Goal: Task Accomplishment & Management: Manage account settings

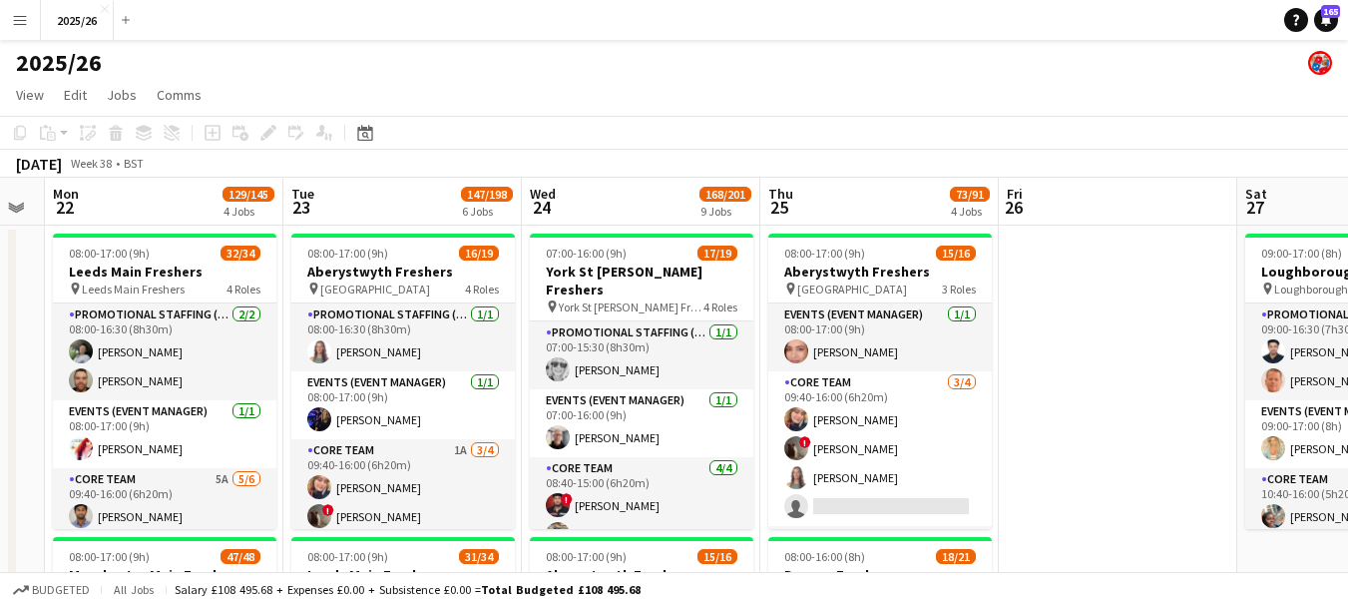
drag, startPoint x: 605, startPoint y: 254, endPoint x: 1085, endPoint y: 330, distance: 486.8
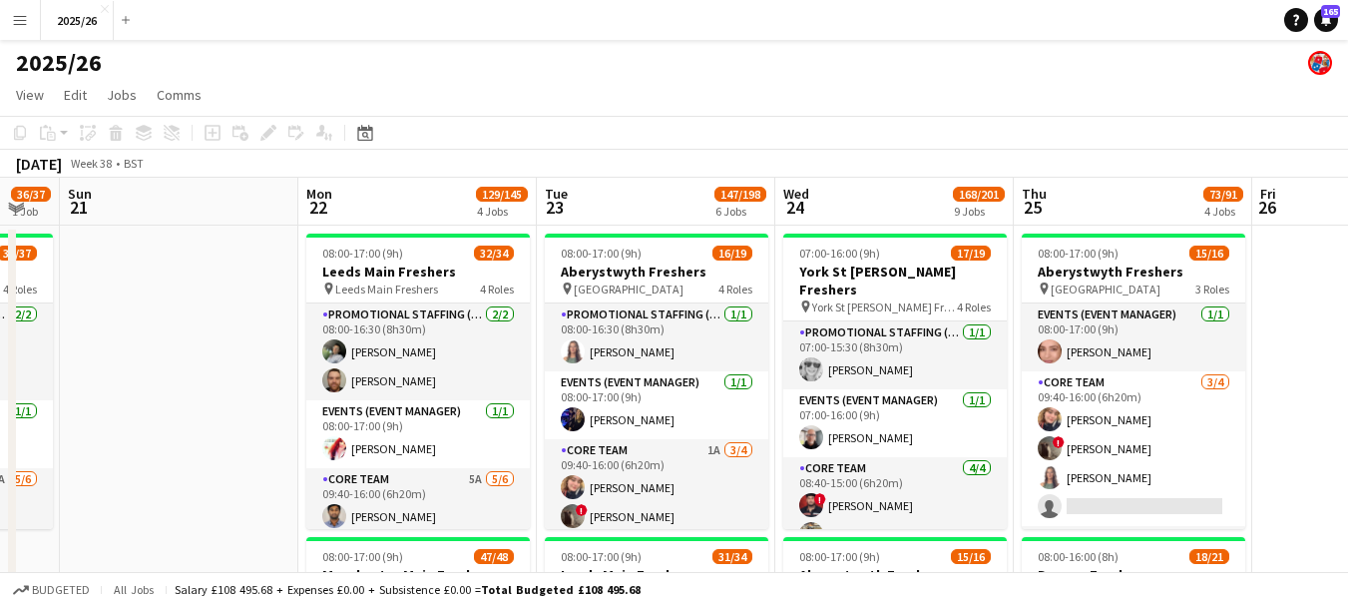
scroll to position [0, 459]
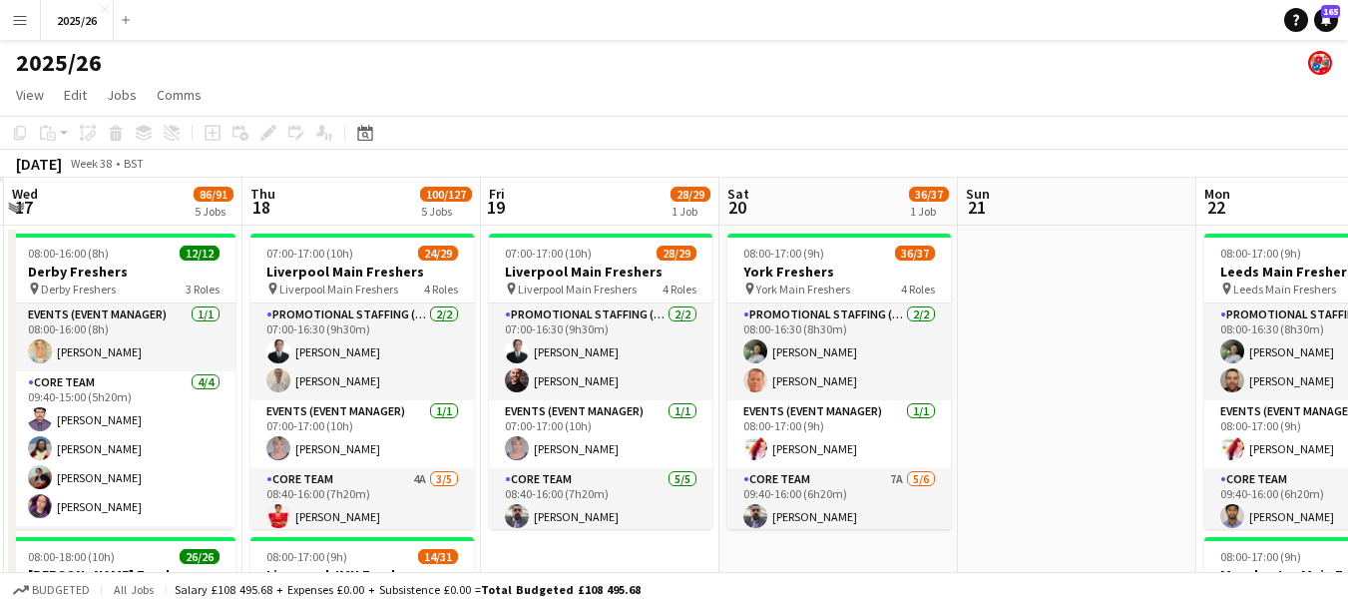
drag, startPoint x: 156, startPoint y: 335, endPoint x: 1135, endPoint y: 356, distance: 979.8
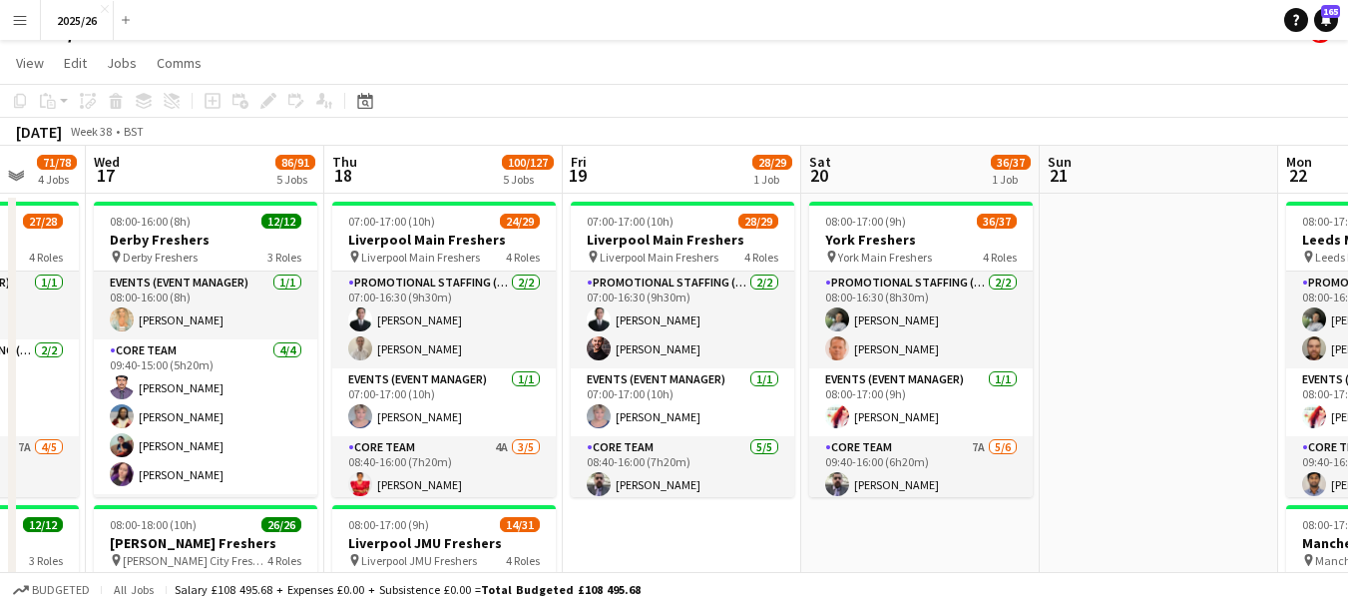
scroll to position [0, 0]
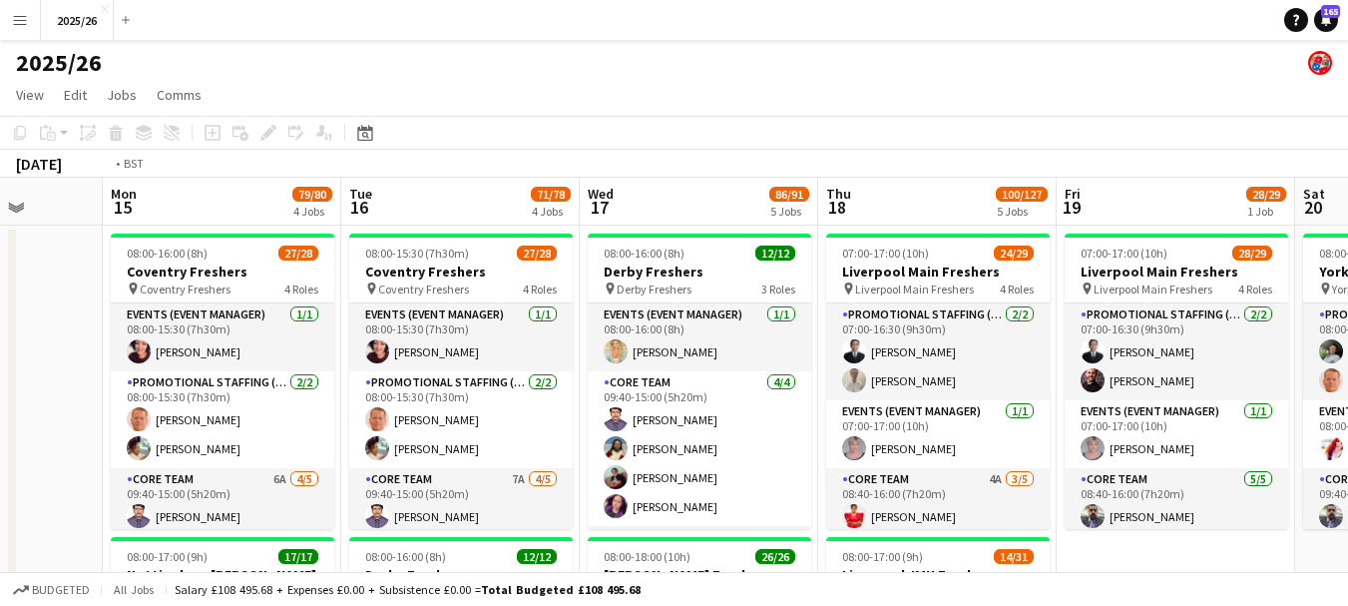
drag, startPoint x: 770, startPoint y: 468, endPoint x: 1153, endPoint y: 405, distance: 388.2
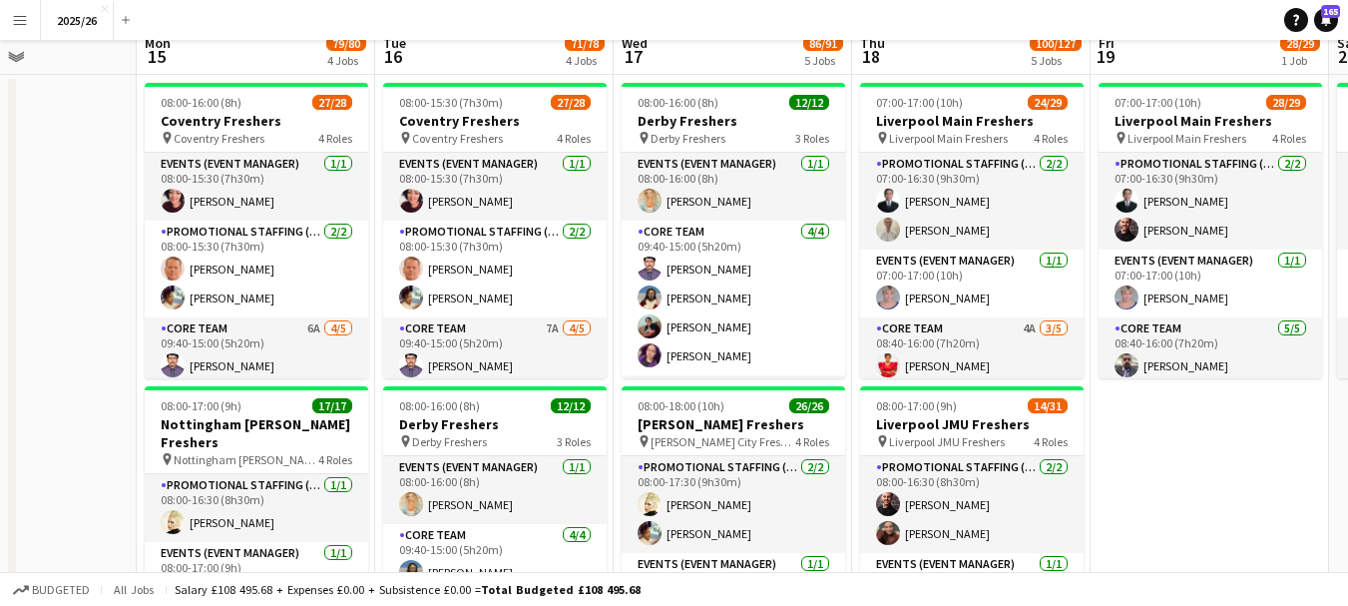
scroll to position [17, 0]
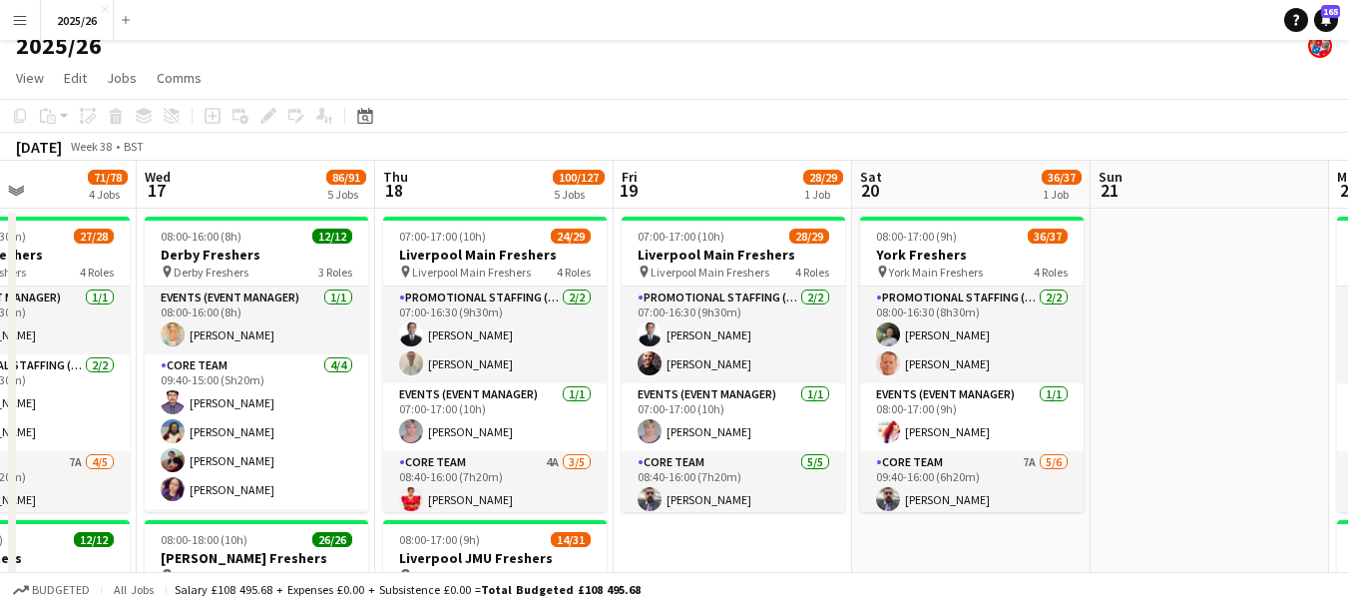
drag, startPoint x: 1203, startPoint y: 262, endPoint x: 342, endPoint y: 250, distance: 861.0
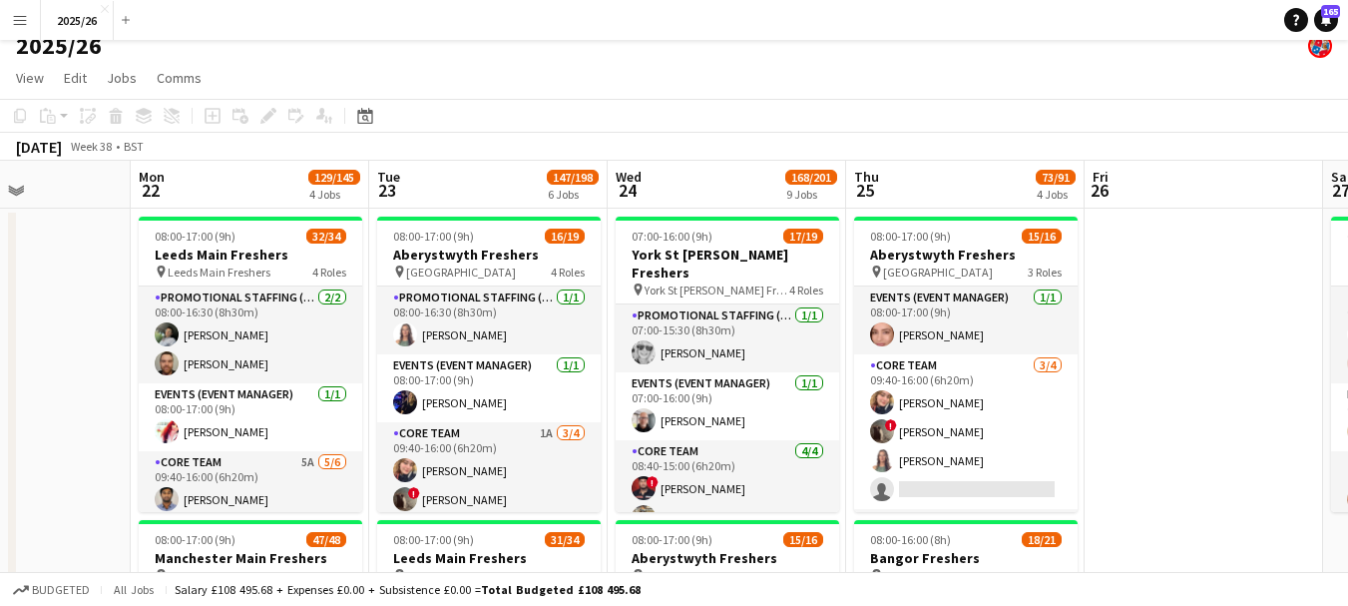
scroll to position [0, 837]
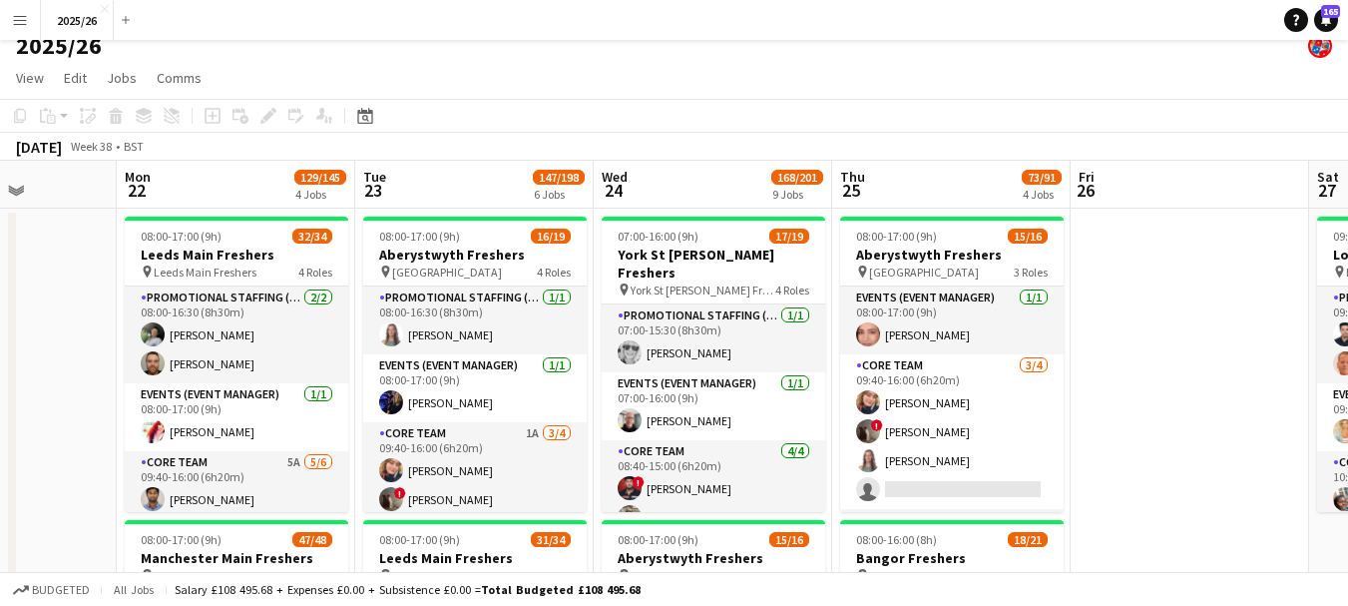
drag, startPoint x: 1026, startPoint y: 338, endPoint x: 234, endPoint y: 355, distance: 792.2
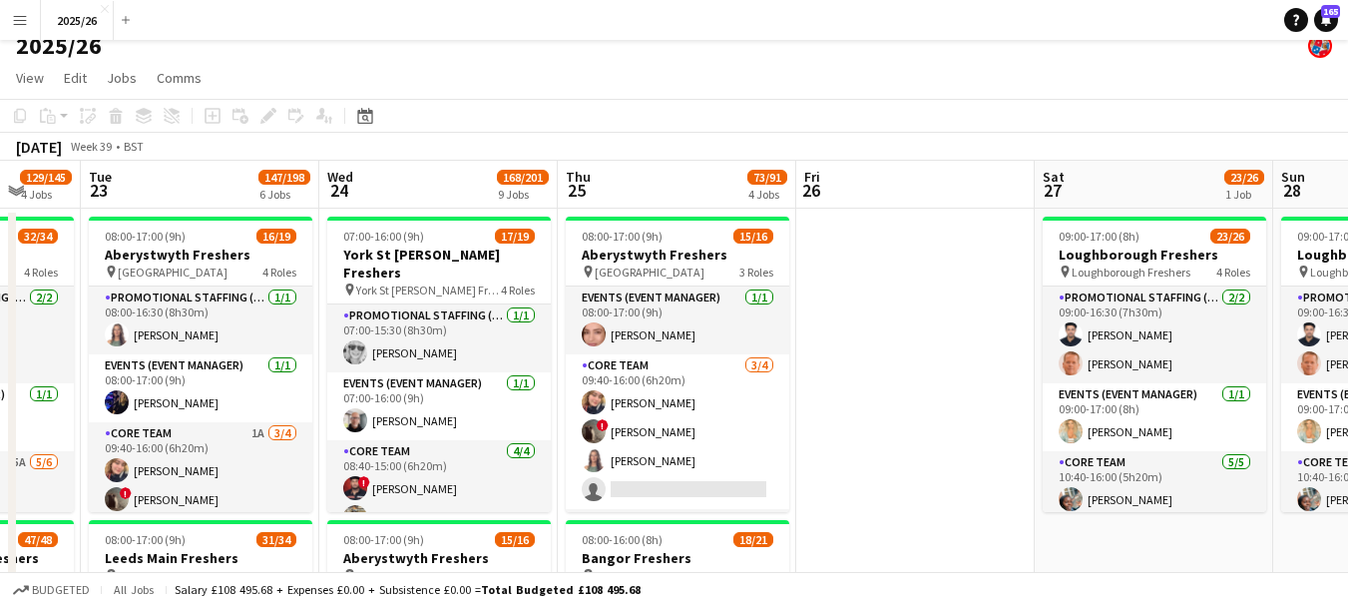
scroll to position [0, 644]
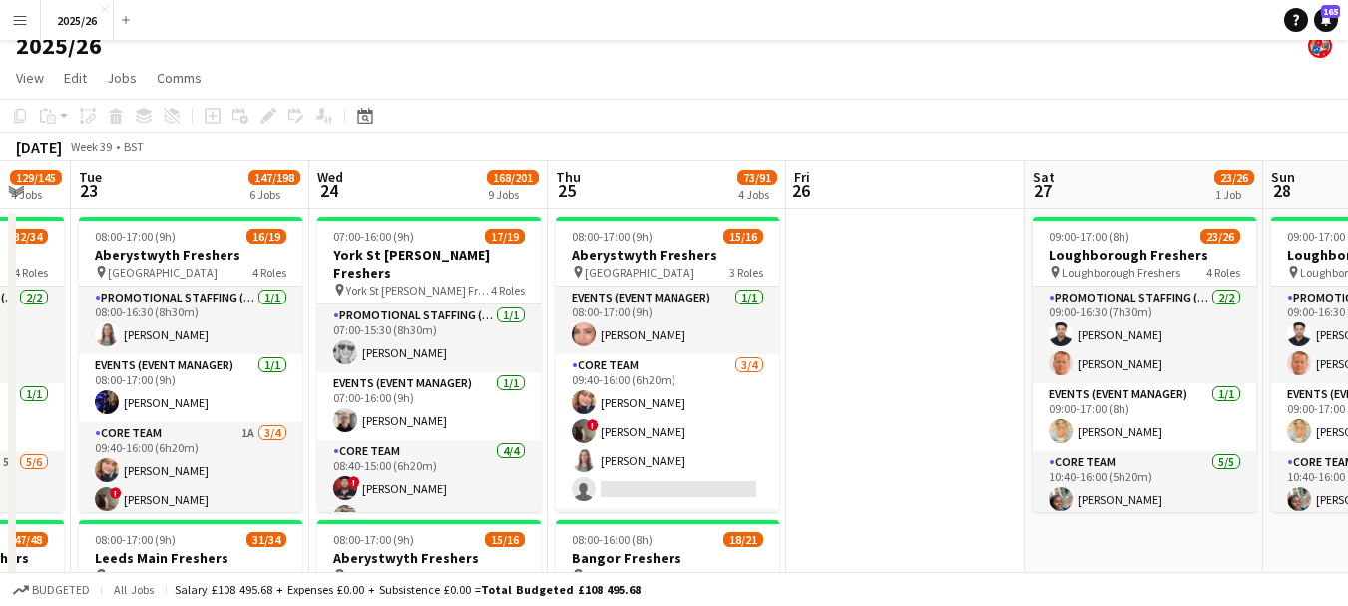
drag, startPoint x: 1199, startPoint y: 253, endPoint x: 915, endPoint y: 262, distance: 284.4
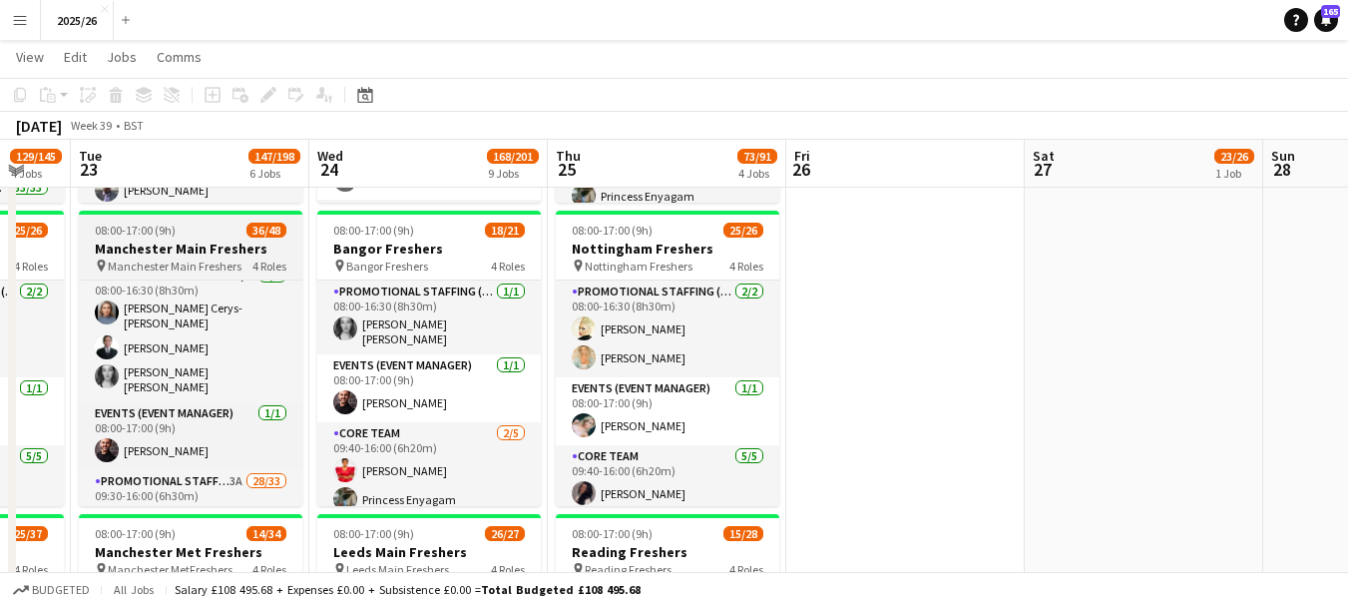
scroll to position [24, 0]
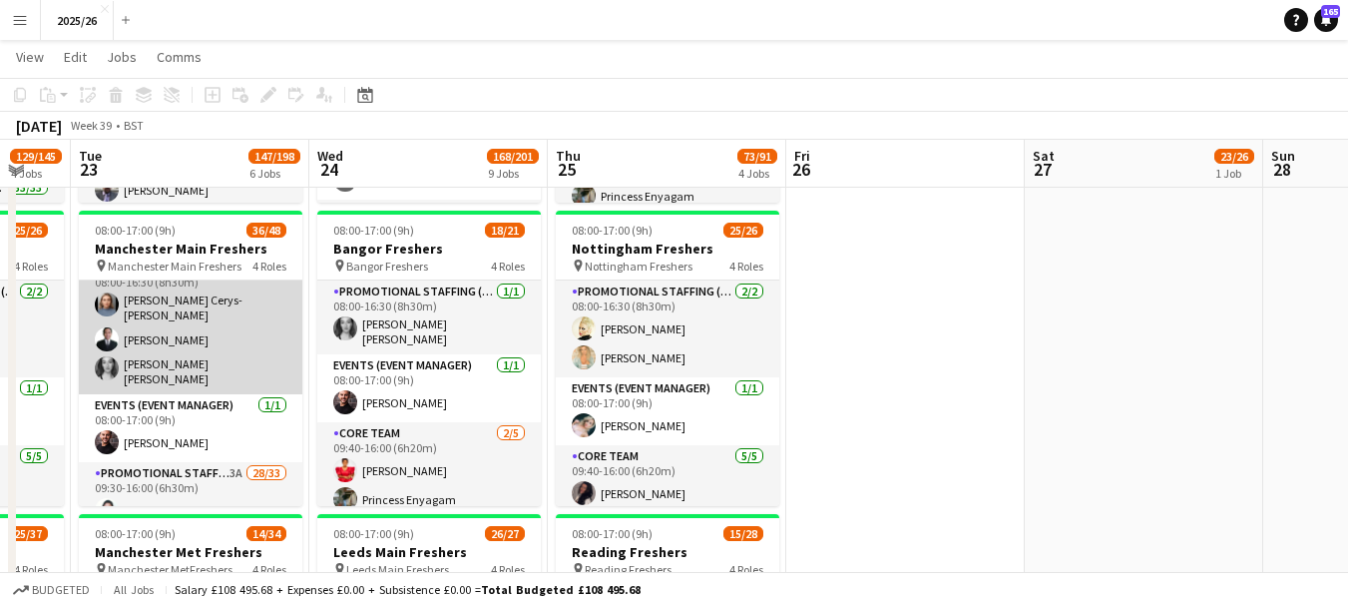
click at [183, 357] on app-card-role "Promotional Staffing (Team Leader) [DATE] 08:00-16:30 (8h30m) [PERSON_NAME] Cer…" at bounding box center [190, 325] width 223 height 138
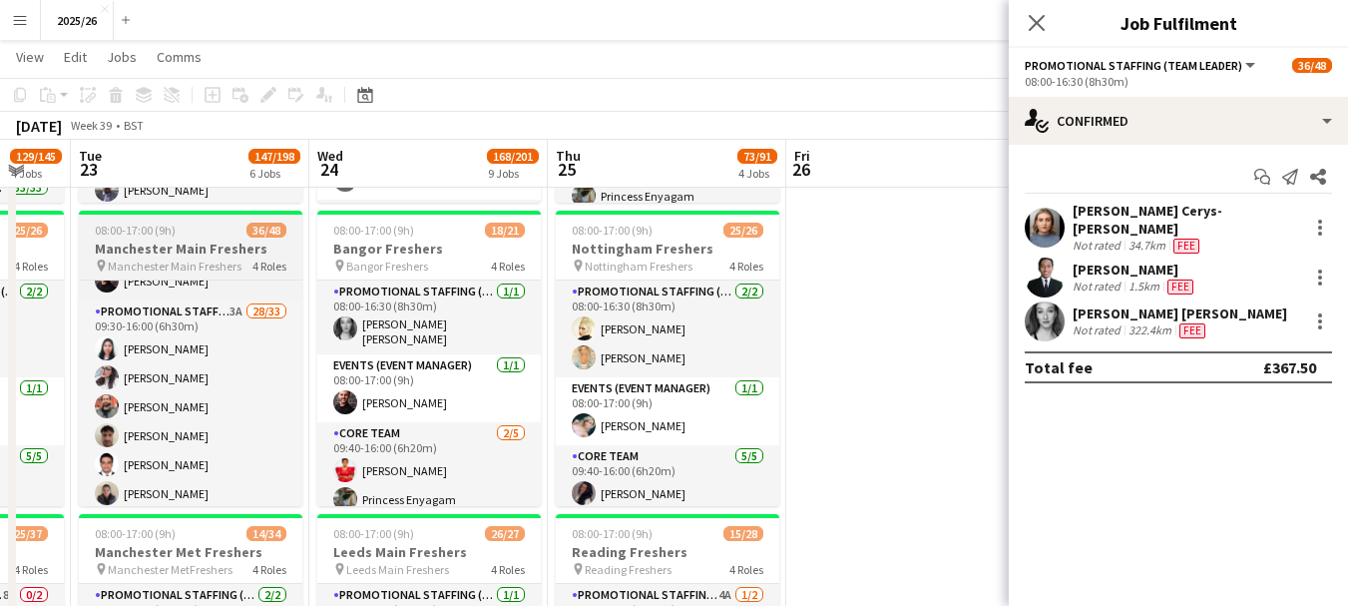
scroll to position [206, 0]
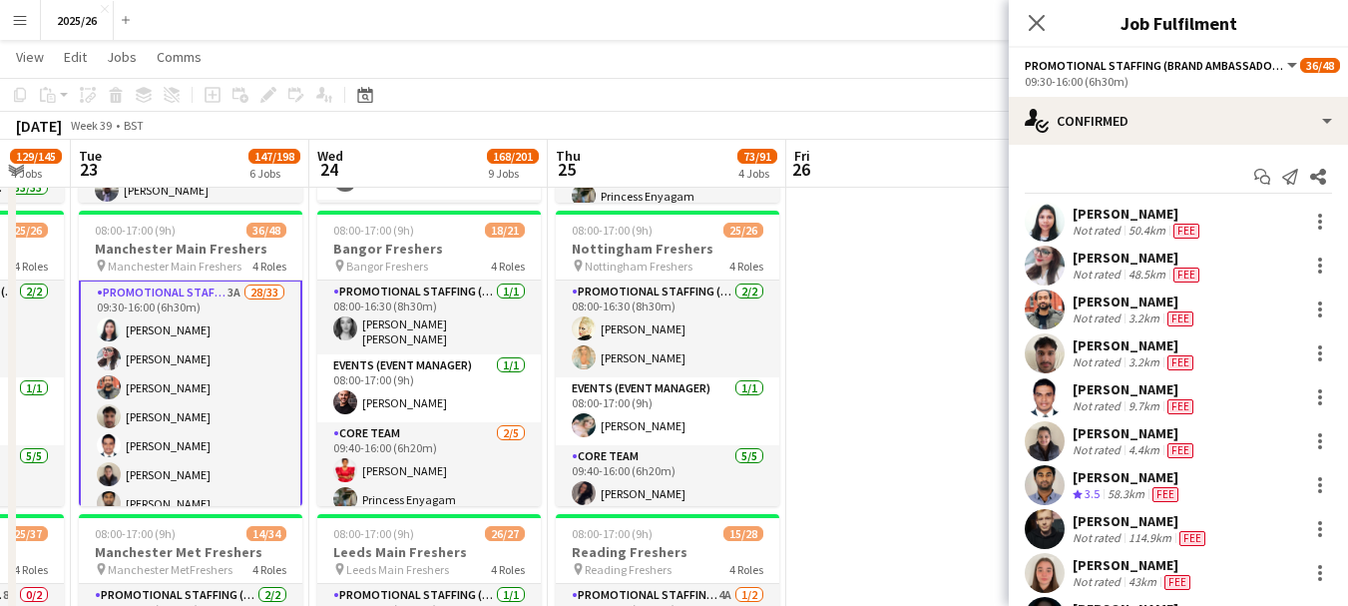
scroll to position [204, 0]
click at [1067, 269] on div "[PERSON_NAME] Kasi Not rated 48.5km Fee" at bounding box center [1178, 265] width 339 height 40
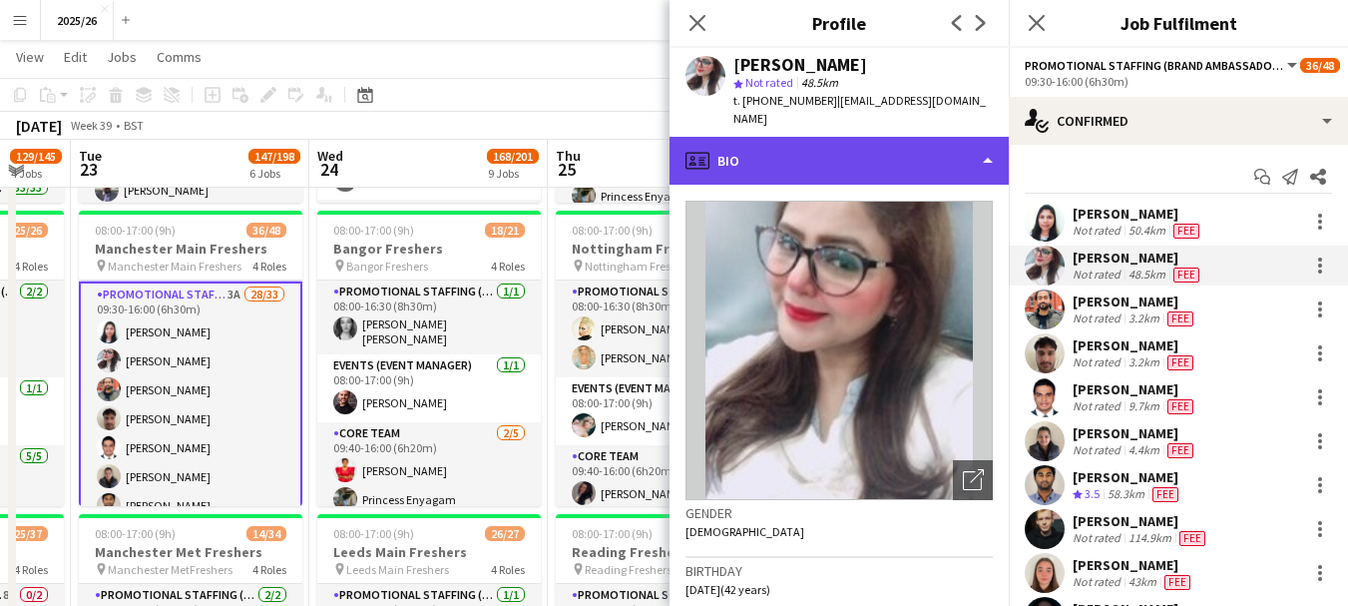
click at [878, 137] on div "profile Bio" at bounding box center [838, 161] width 339 height 48
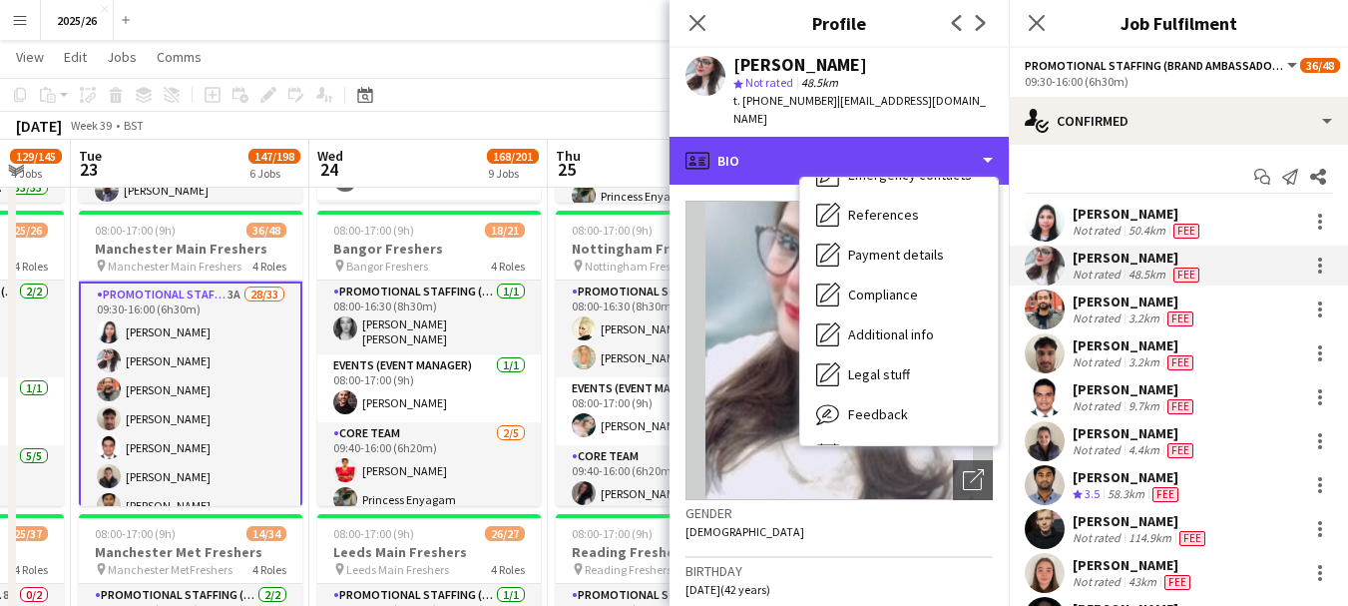
scroll to position [227, 0]
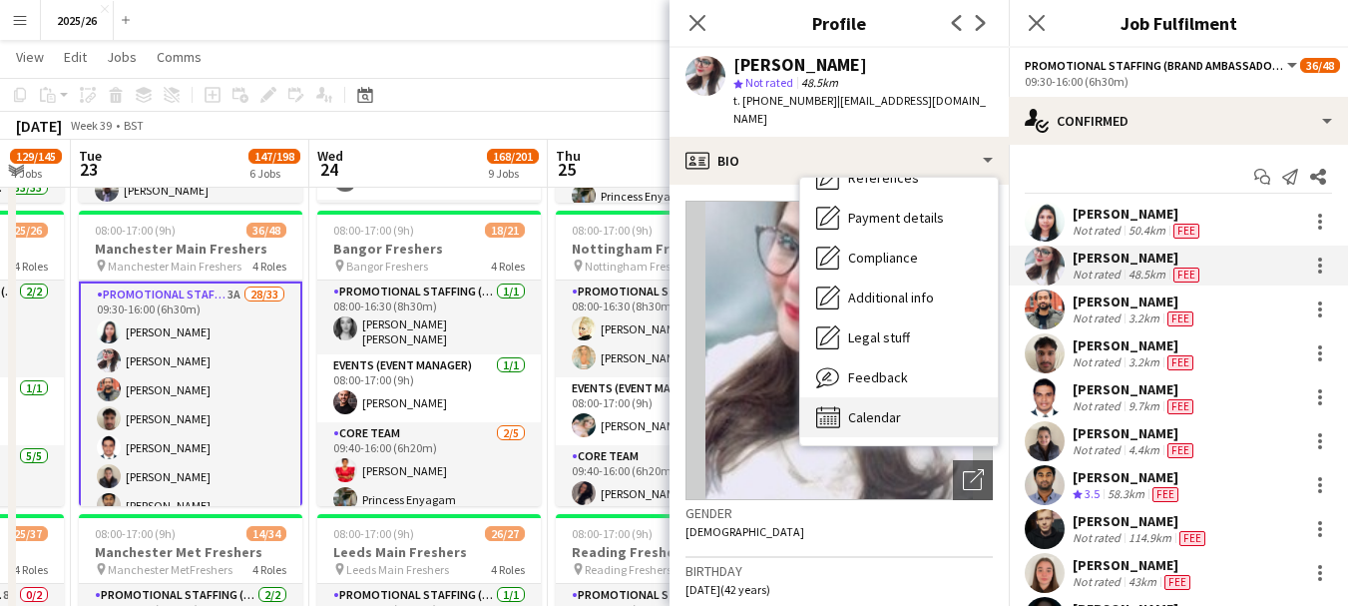
click at [903, 397] on div "Calendar Calendar" at bounding box center [899, 417] width 198 height 40
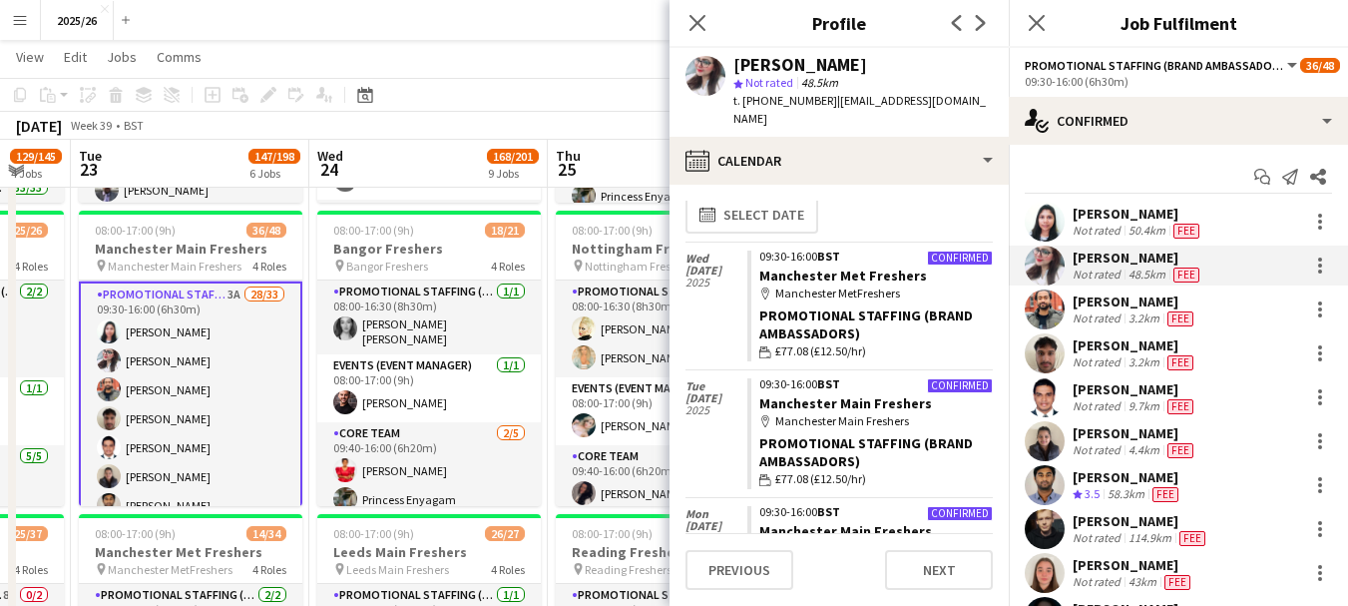
scroll to position [14, 0]
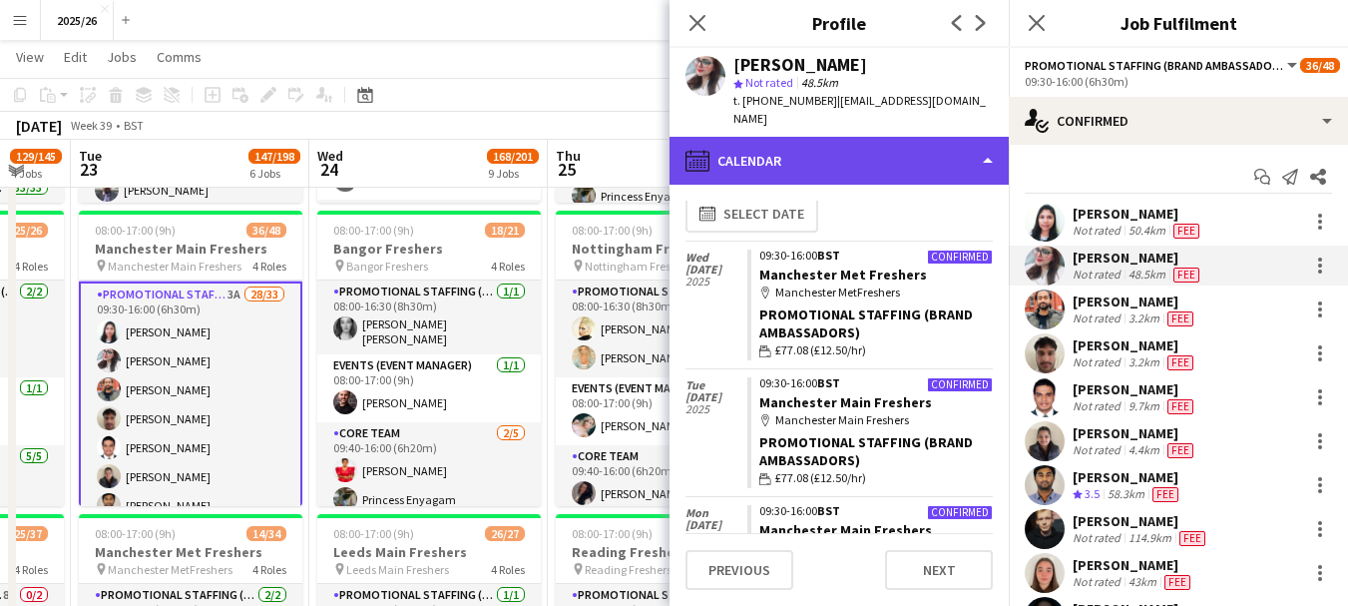
click at [896, 161] on div "calendar-full Calendar" at bounding box center [838, 161] width 339 height 48
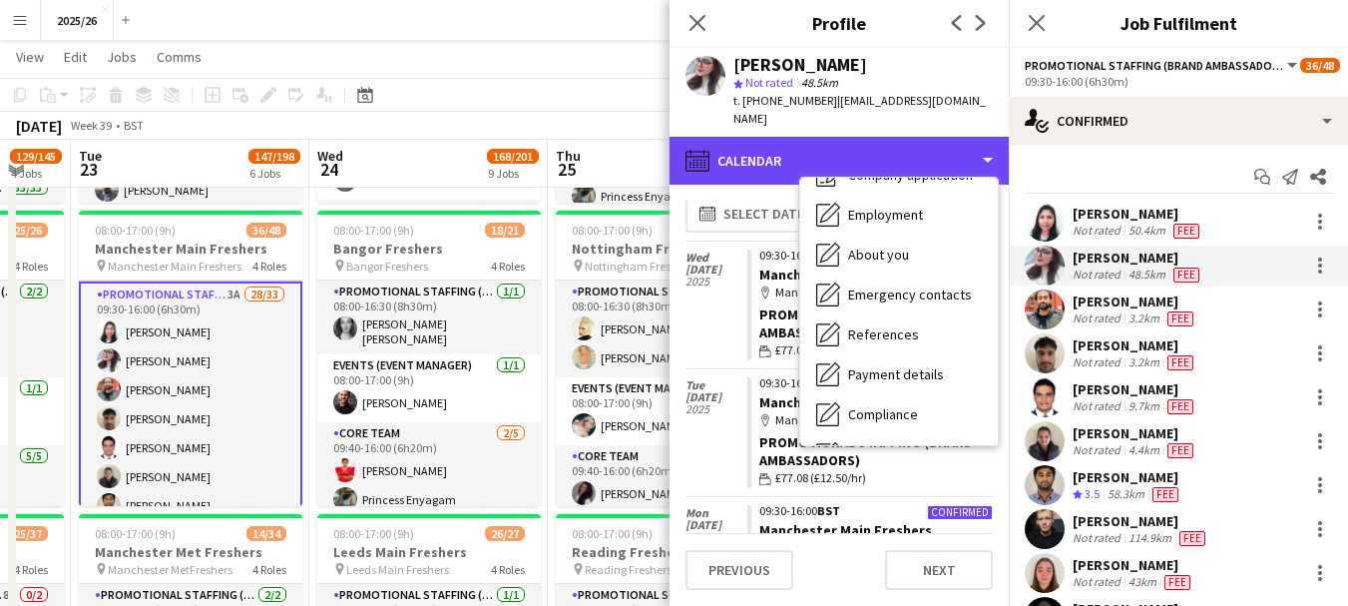
scroll to position [0, 0]
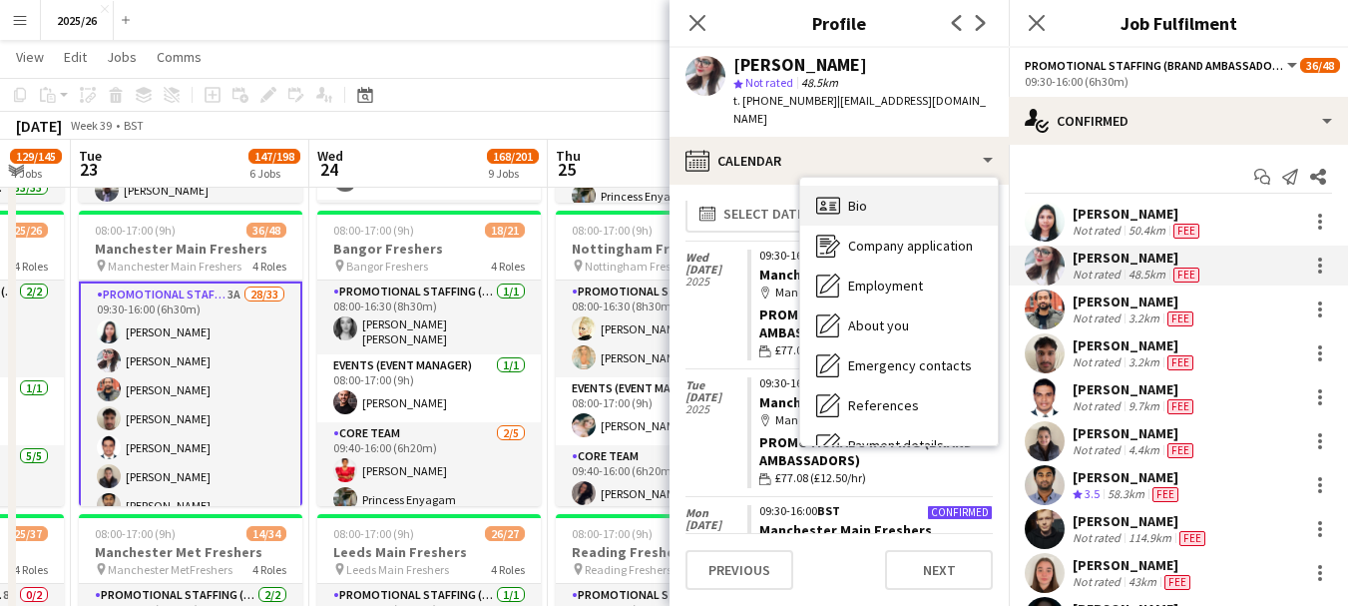
click at [920, 198] on div "Bio Bio" at bounding box center [899, 206] width 198 height 40
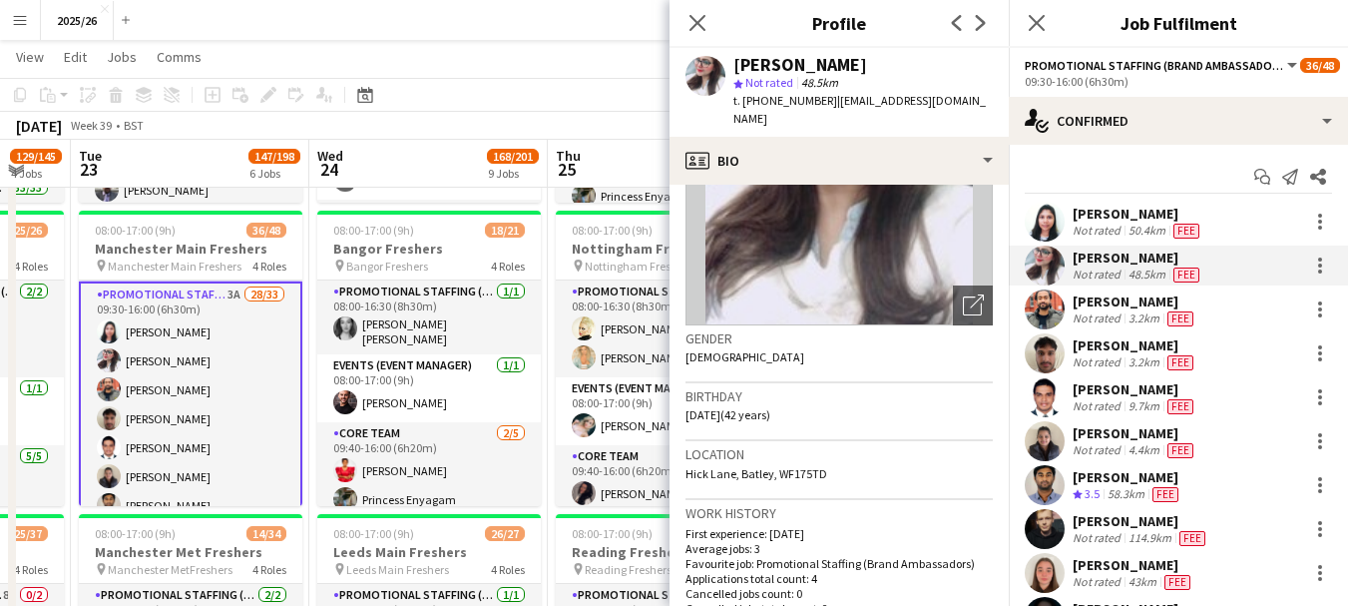
scroll to position [170, 0]
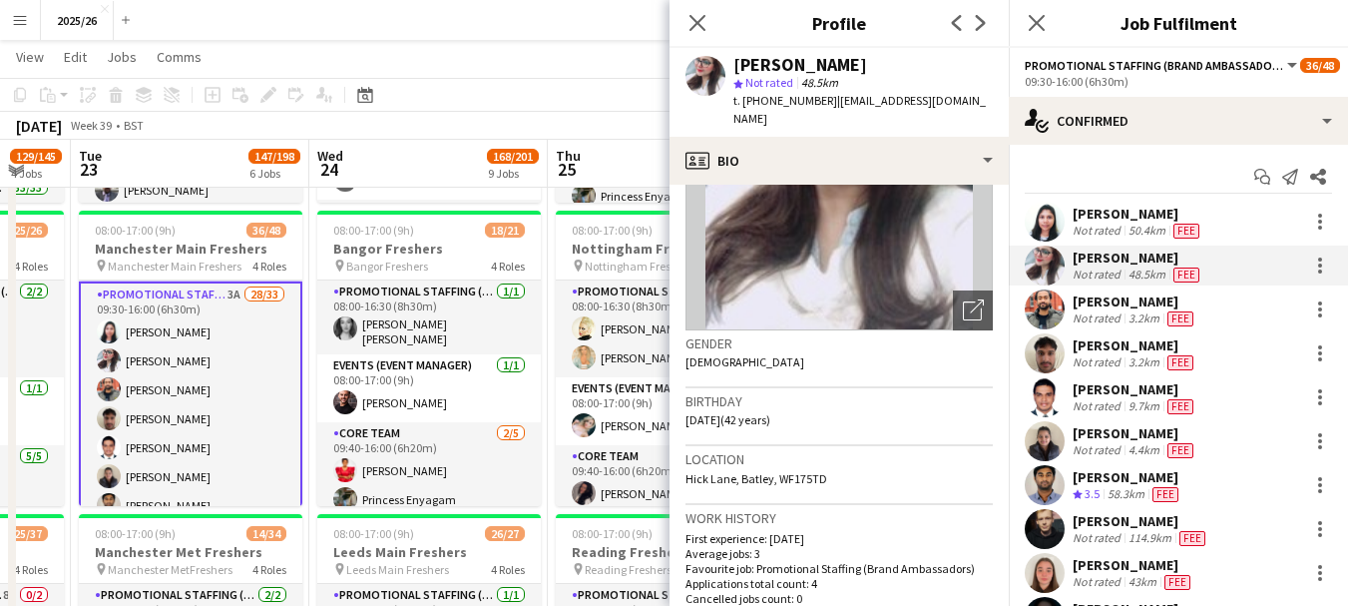
click at [1139, 327] on div "[PERSON_NAME] Not rated 3.2km Fee" at bounding box center [1178, 309] width 339 height 40
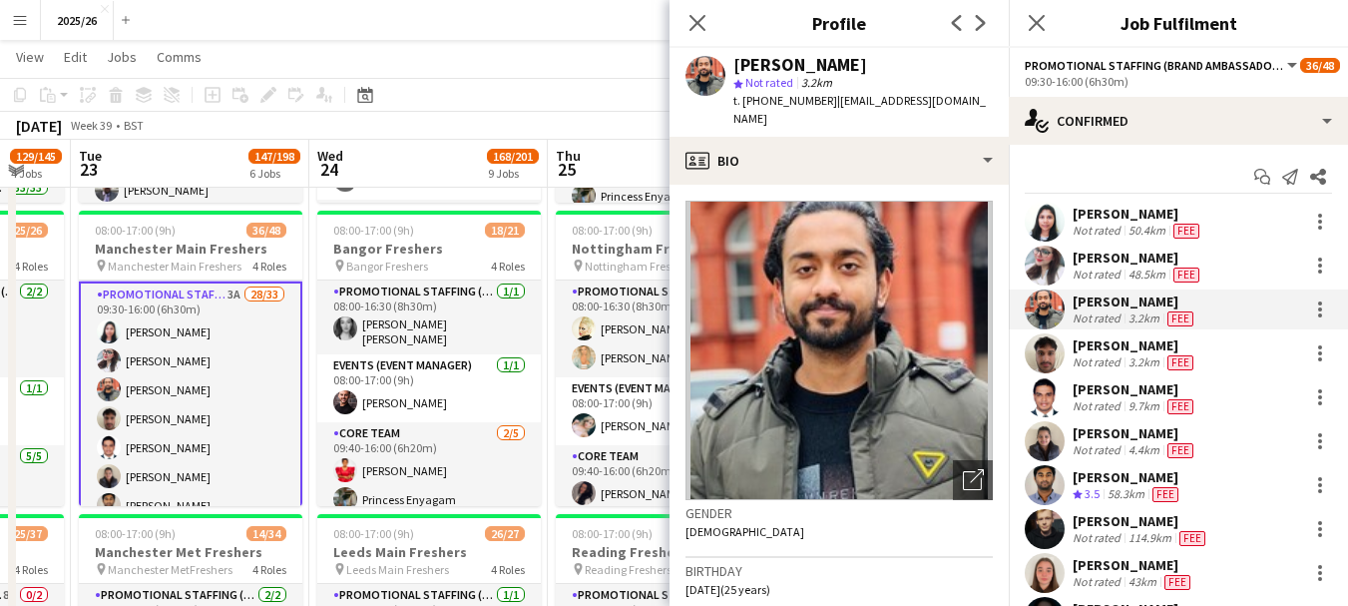
click at [1157, 355] on div "3.2km" at bounding box center [1143, 362] width 39 height 16
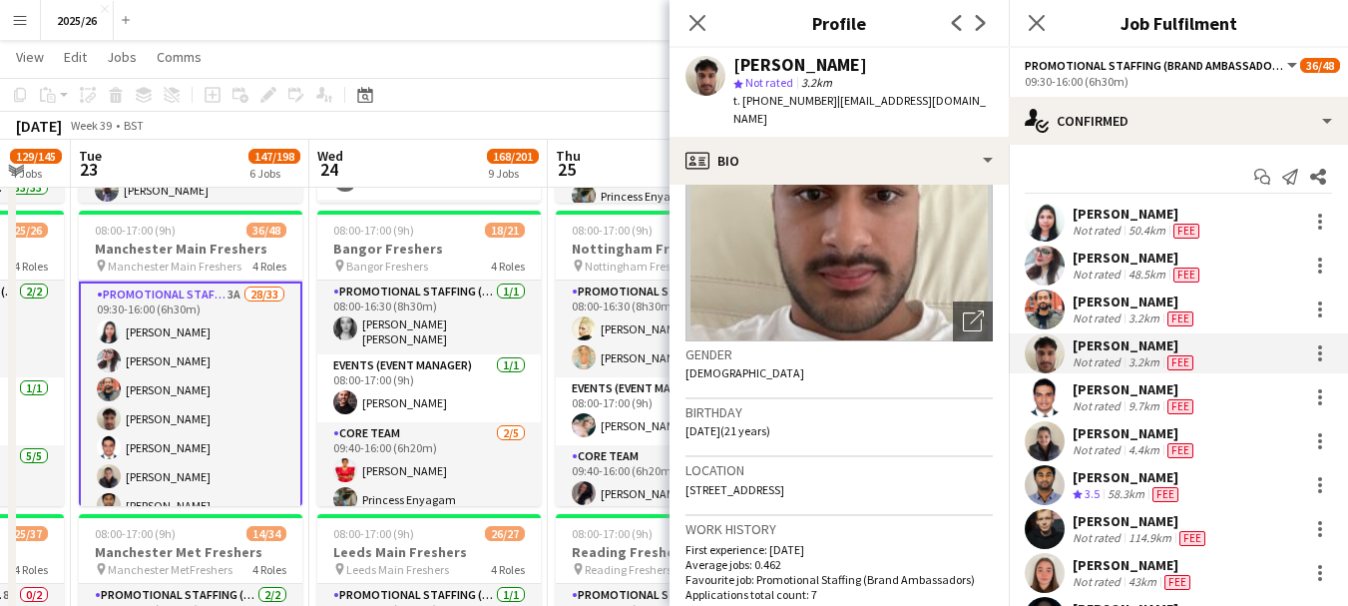
scroll to position [0, 0]
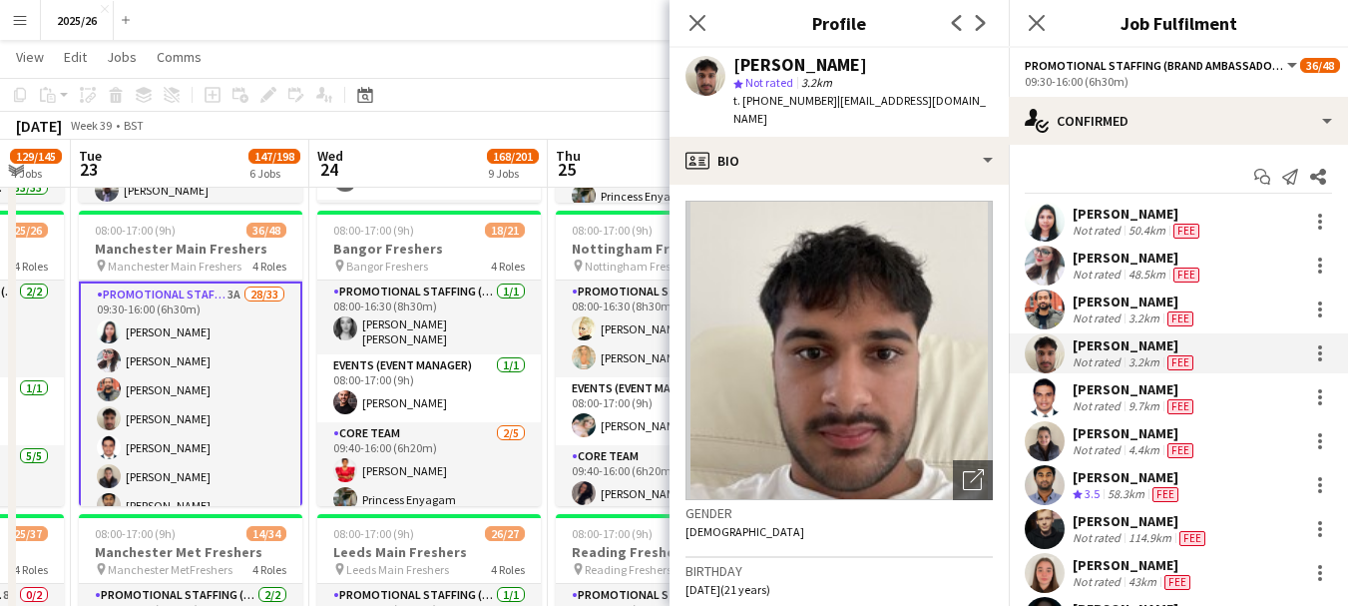
click at [1163, 411] on div "Fee" at bounding box center [1180, 406] width 34 height 16
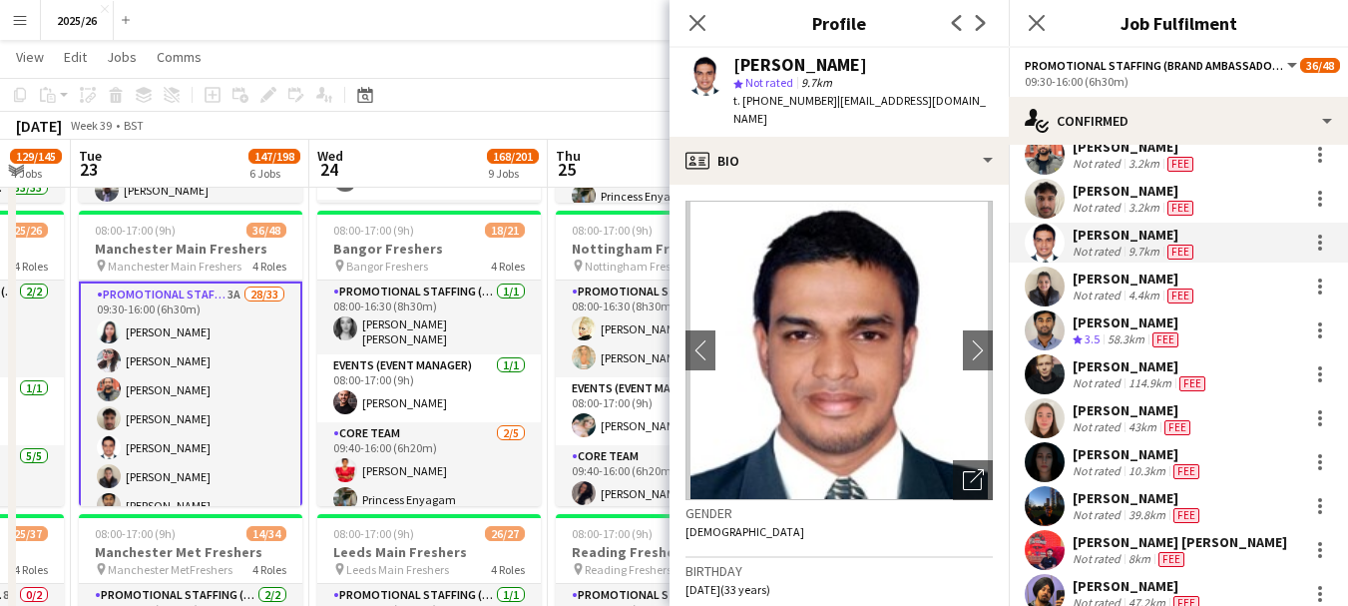
scroll to position [159, 0]
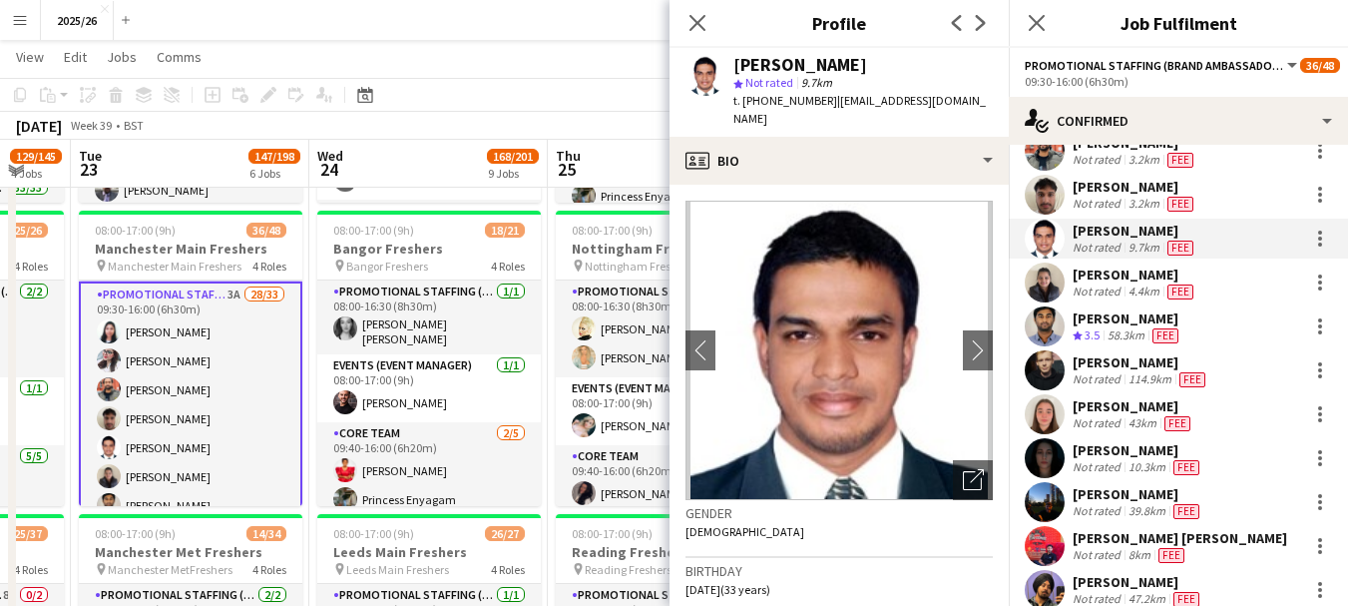
click at [1125, 464] on div "10.3km" at bounding box center [1146, 467] width 45 height 16
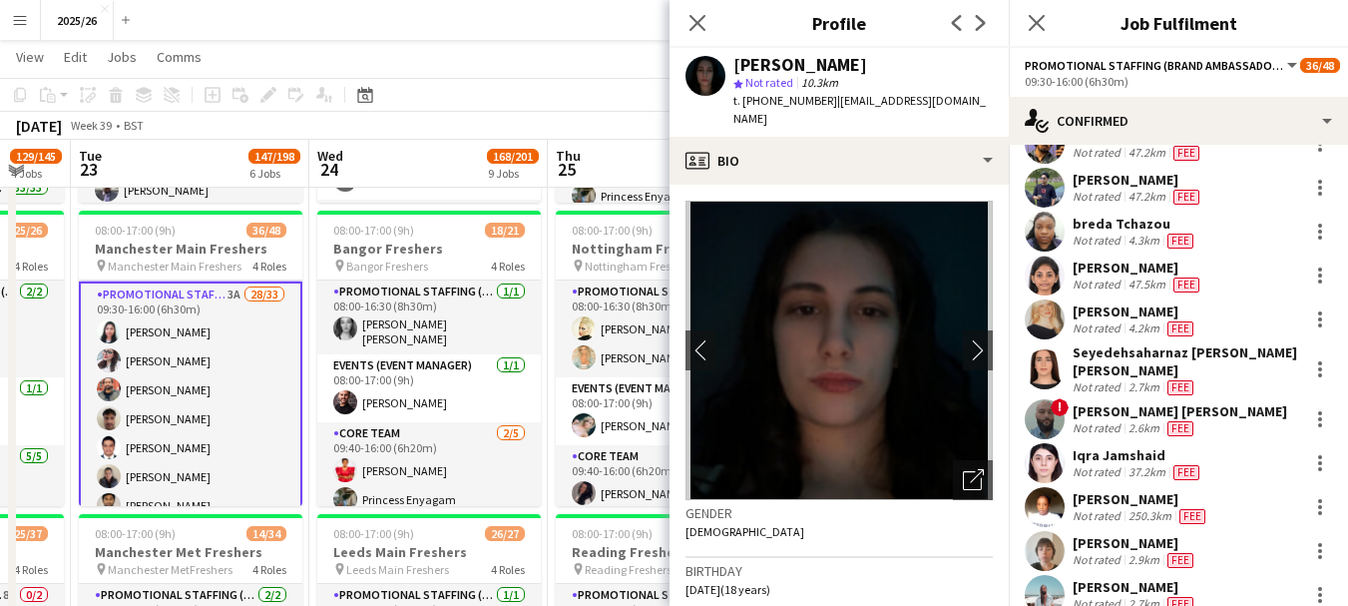
scroll to position [612, 0]
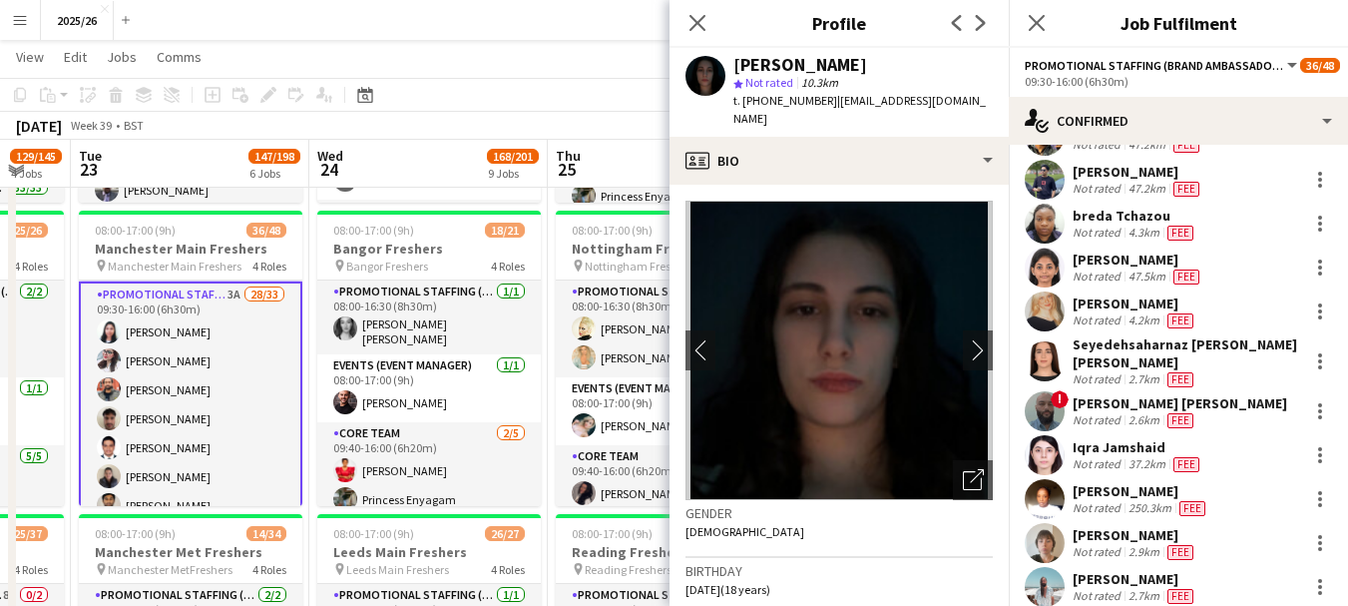
click at [1227, 435] on div "Iqra Jamshaid Not rated 37.2km Fee" at bounding box center [1178, 455] width 339 height 40
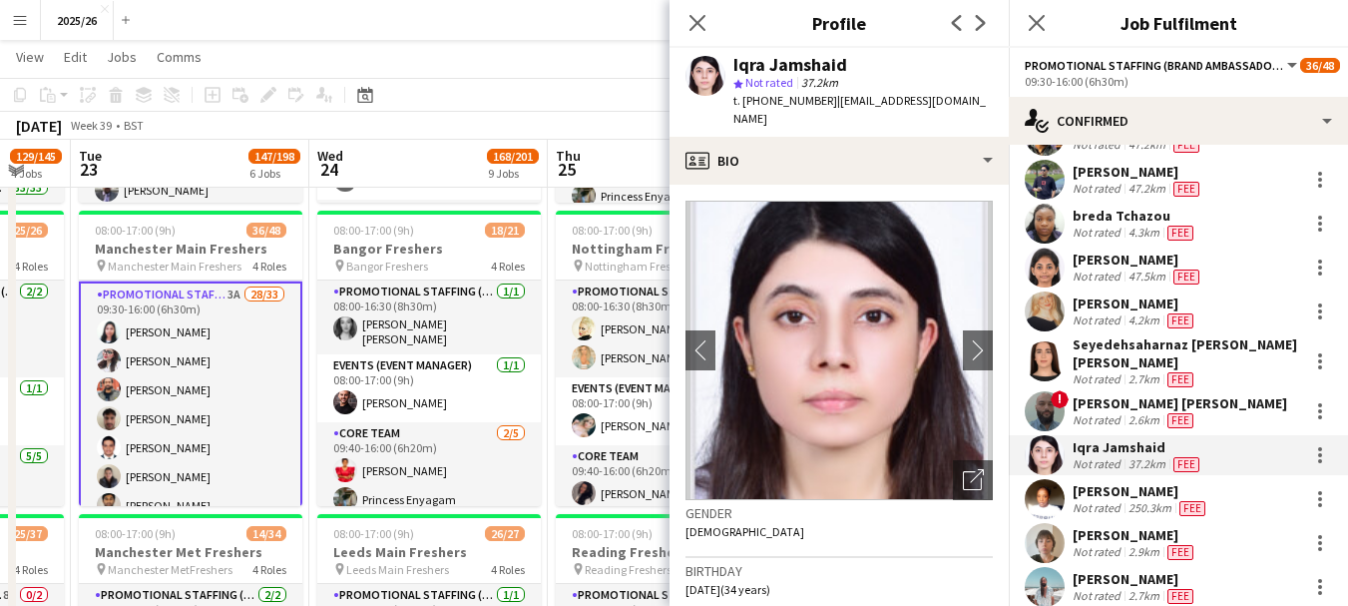
click at [1241, 487] on div "[PERSON_NAME] Not rated 250.3km Fee" at bounding box center [1178, 499] width 339 height 40
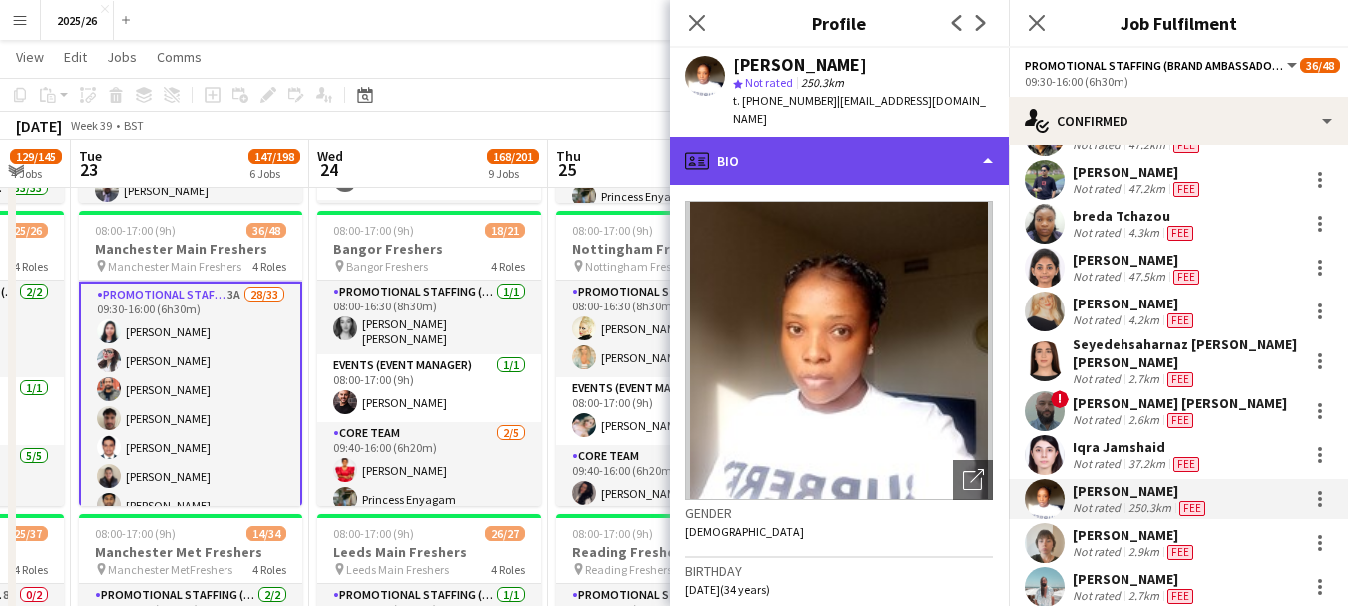
click at [909, 137] on div "profile Bio" at bounding box center [838, 161] width 339 height 48
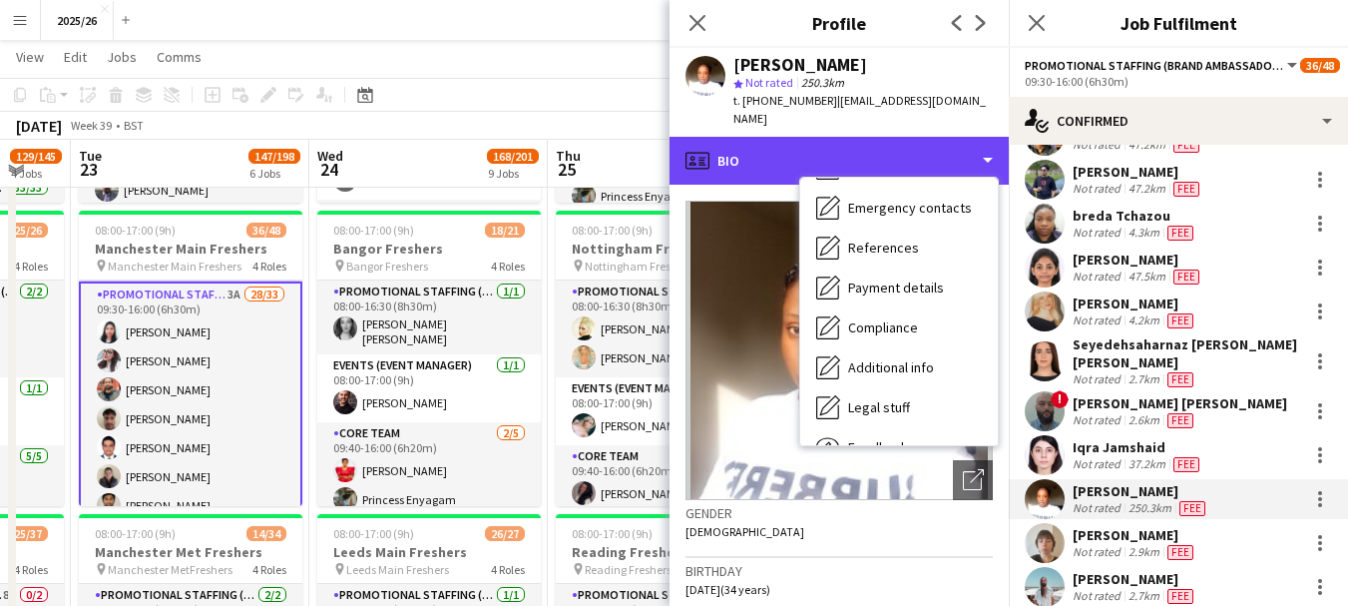
scroll to position [227, 0]
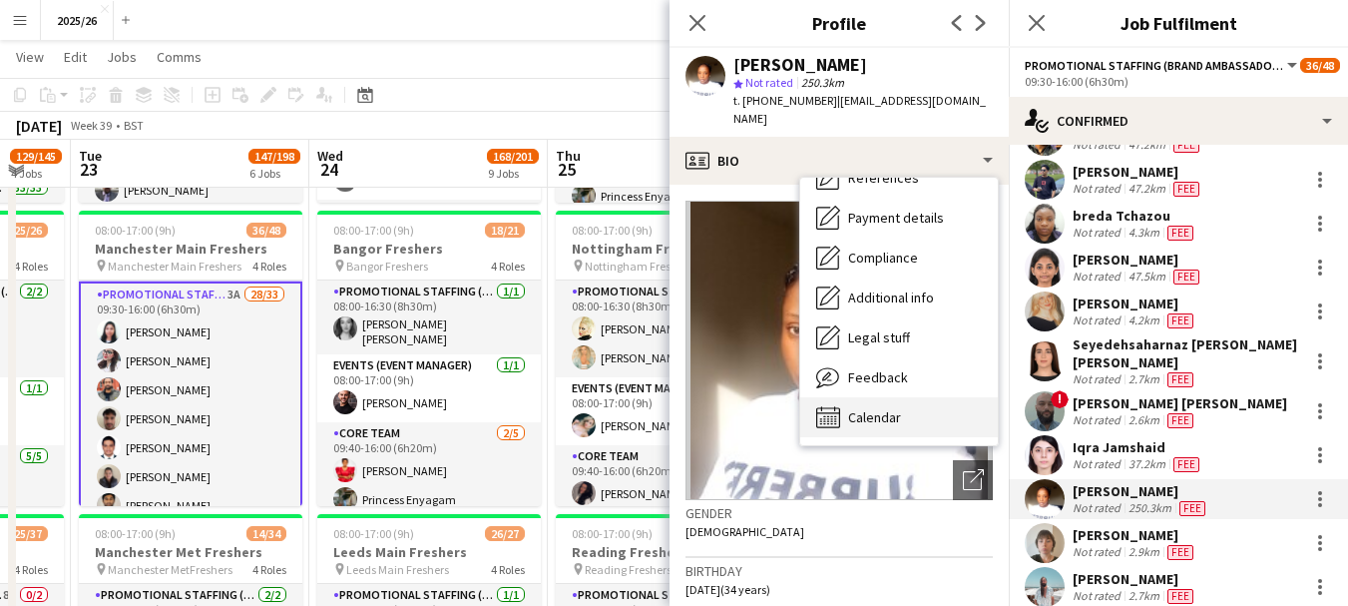
click at [942, 411] on div "Calendar Calendar" at bounding box center [899, 417] width 198 height 40
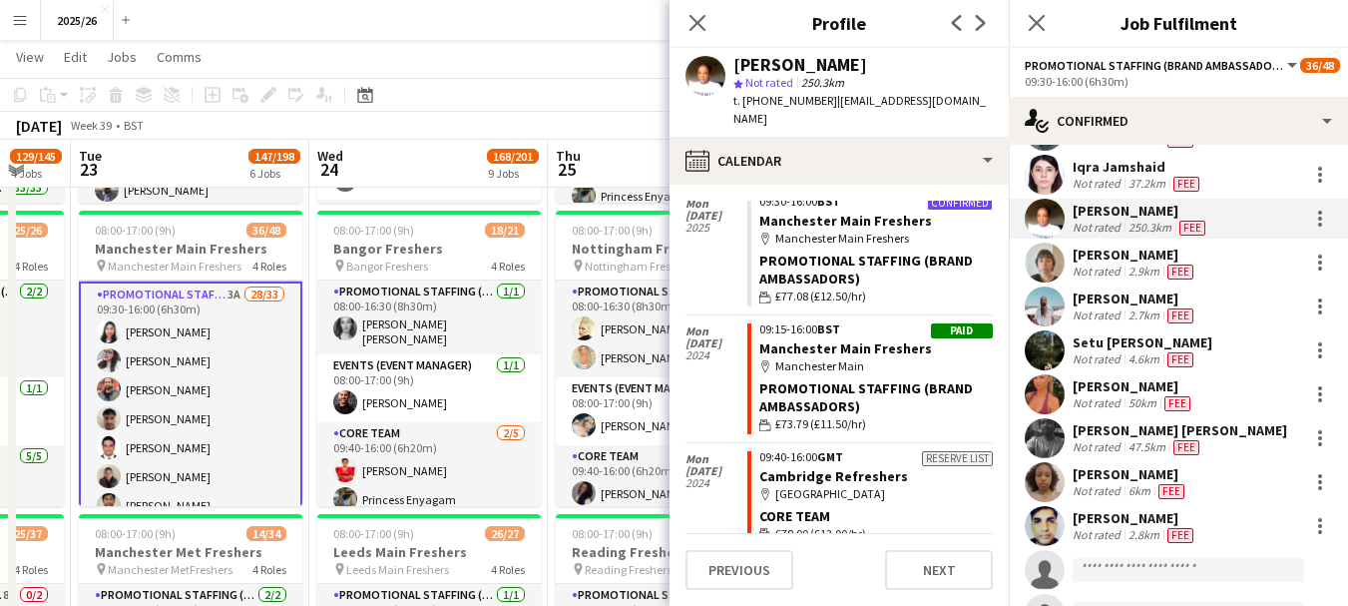
scroll to position [900, 0]
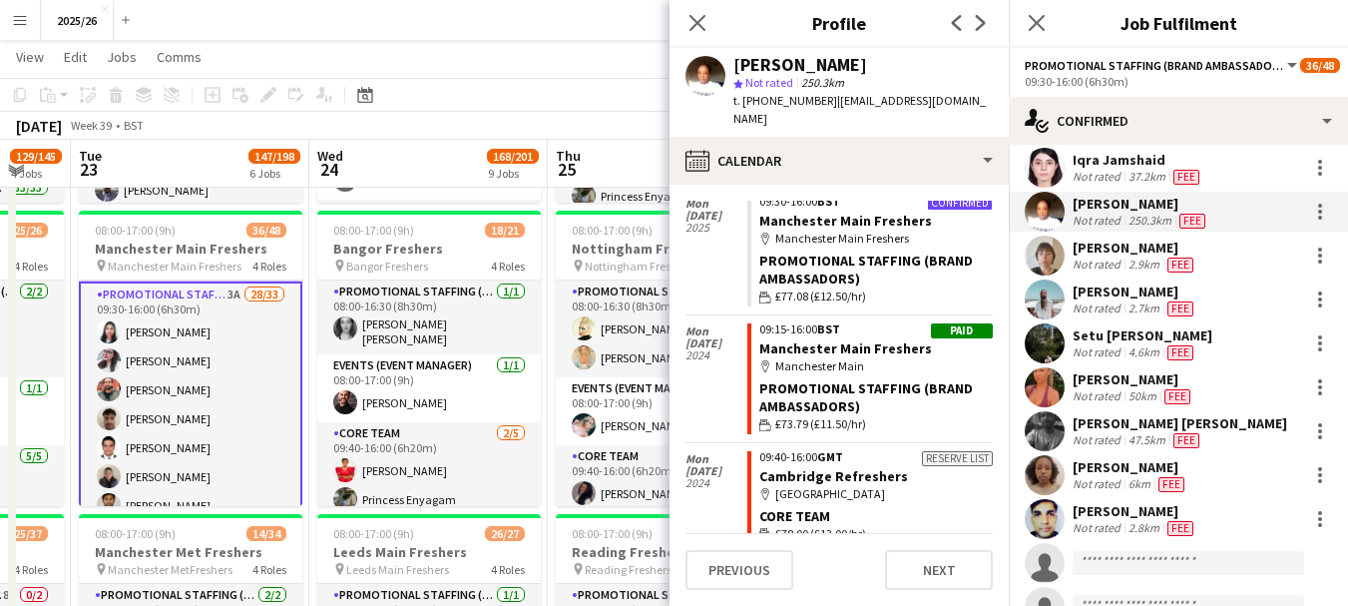
click at [1097, 256] on div "Not rated" at bounding box center [1098, 264] width 52 height 16
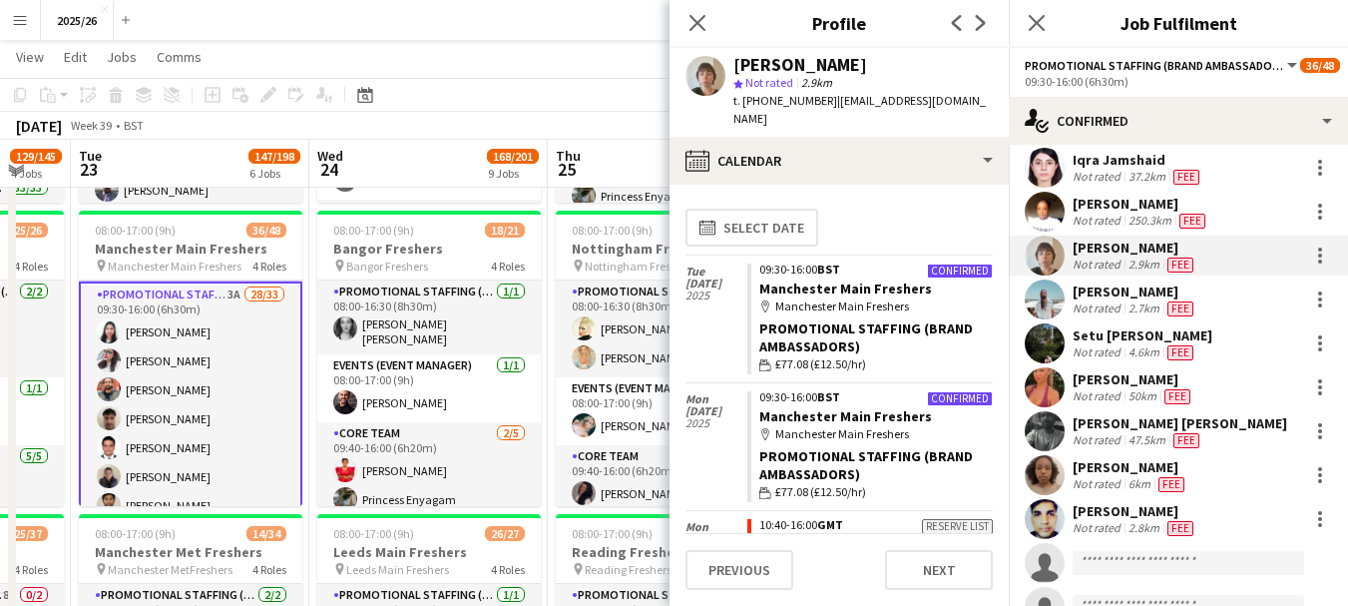
click at [1108, 283] on div "[PERSON_NAME]" at bounding box center [1134, 291] width 125 height 18
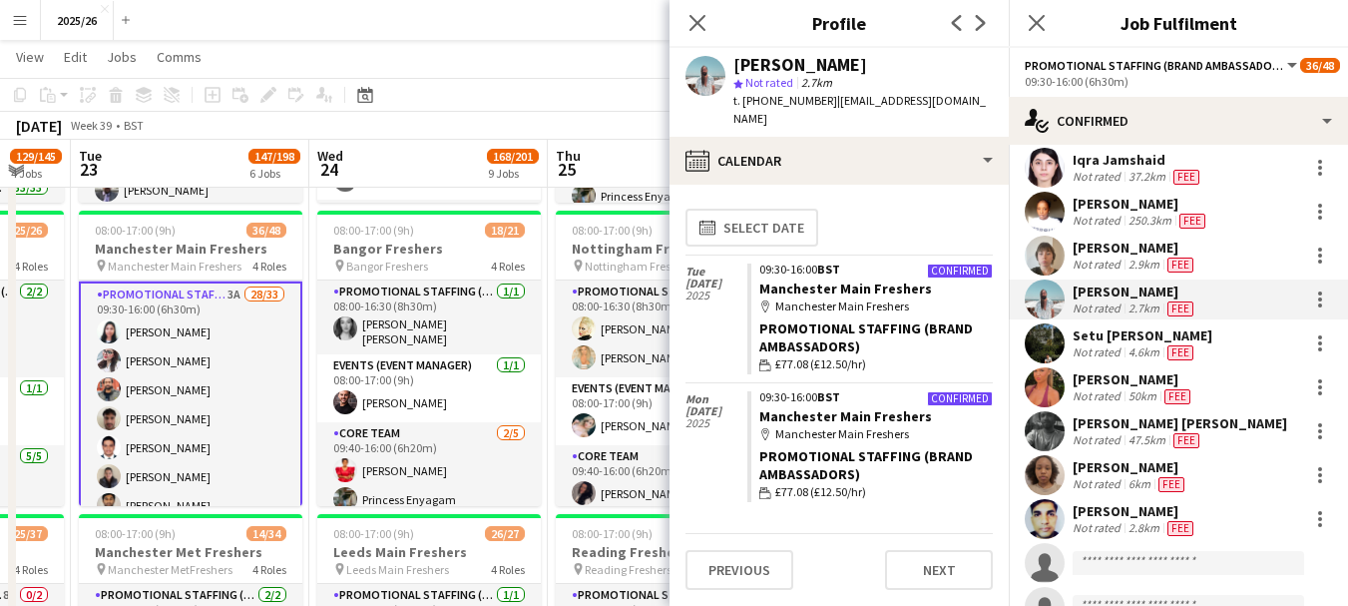
click at [1192, 346] on div "Fee" at bounding box center [1180, 352] width 34 height 16
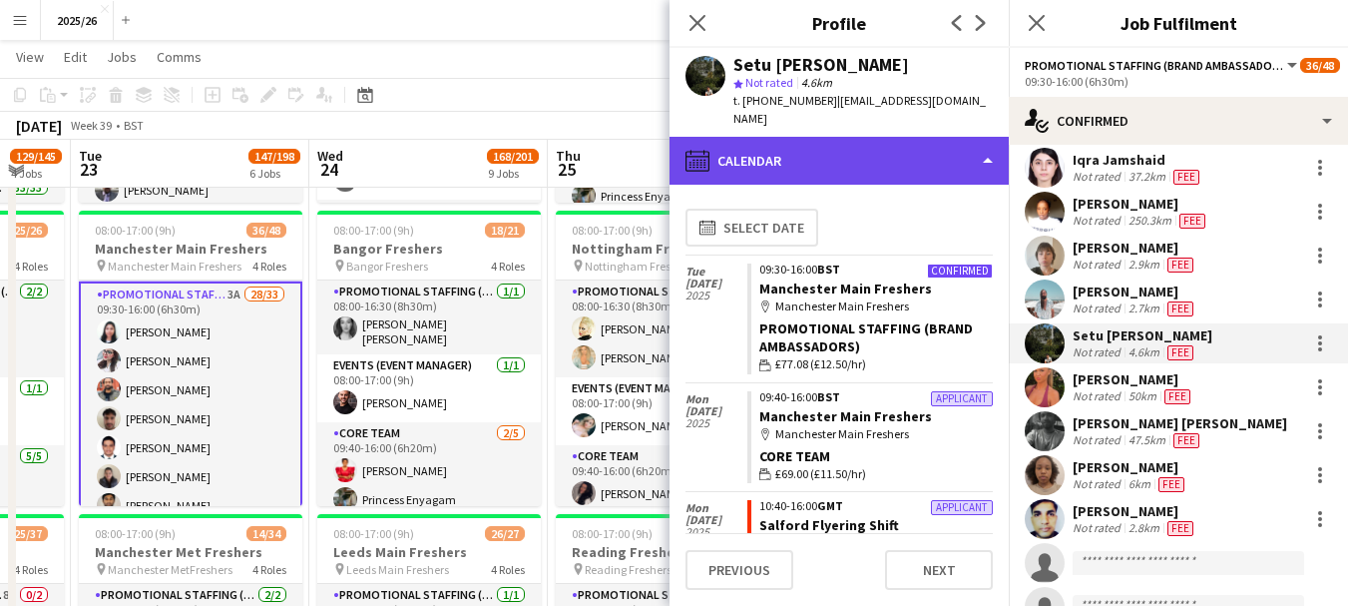
click at [941, 148] on div "calendar-full Calendar" at bounding box center [838, 161] width 339 height 48
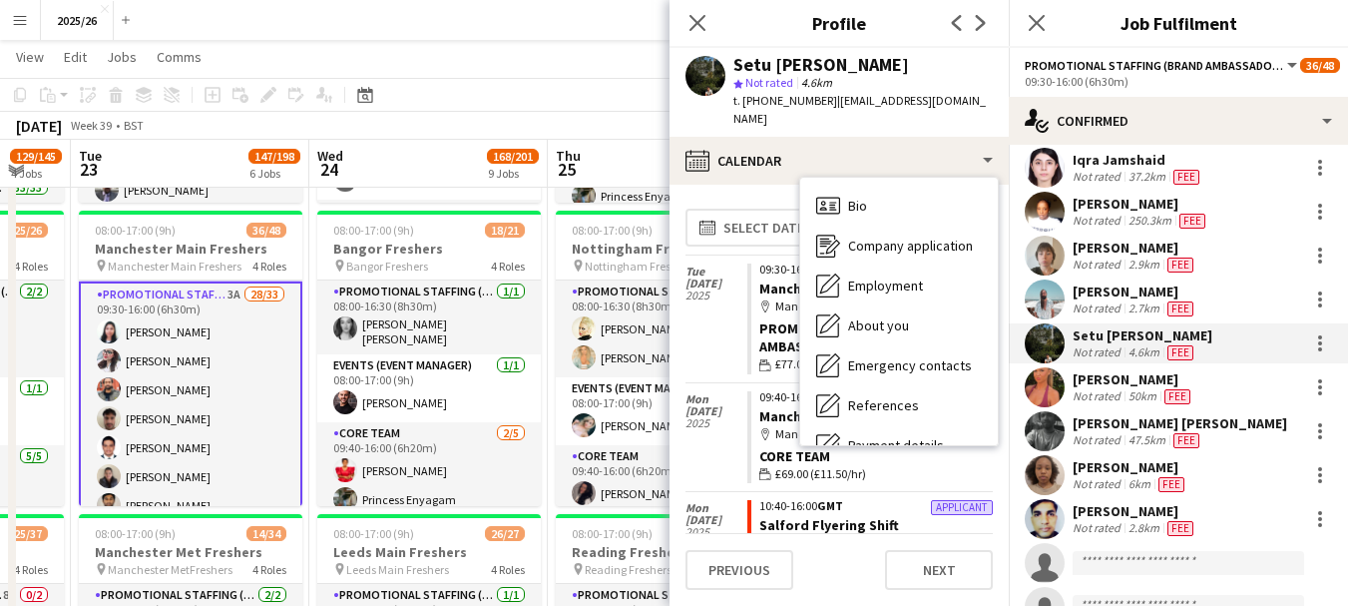
click at [1153, 526] on div "2.8km" at bounding box center [1143, 528] width 39 height 16
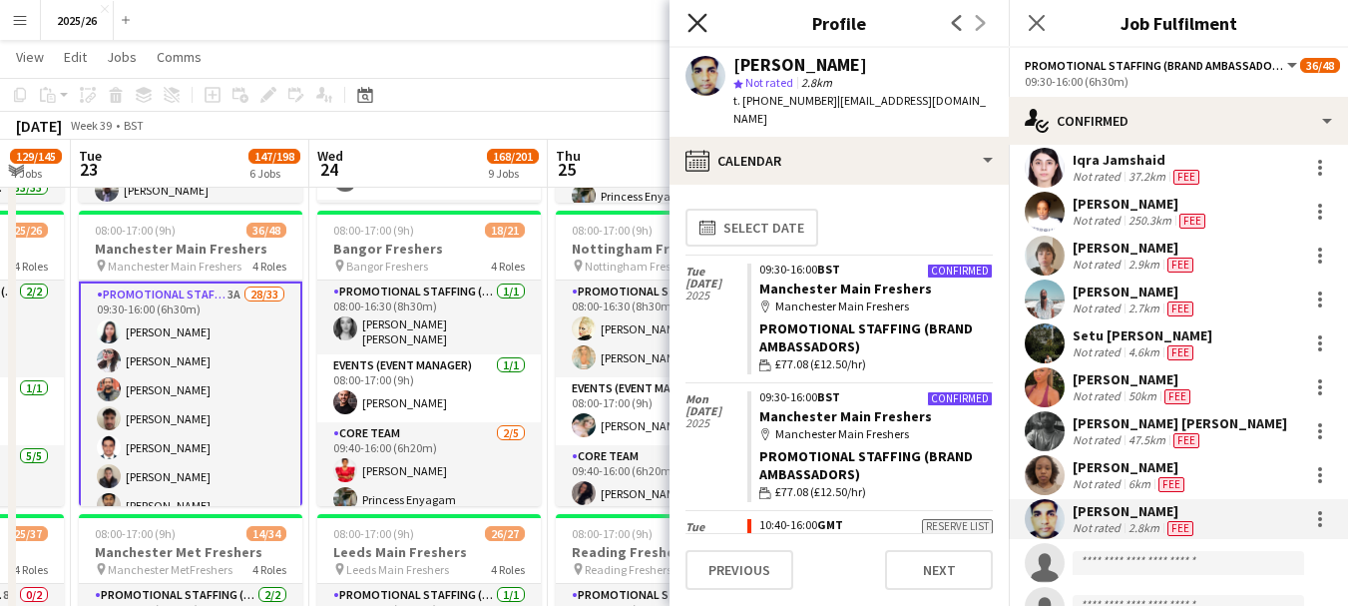
click at [706, 26] on icon "Close pop-in" at bounding box center [696, 22] width 19 height 19
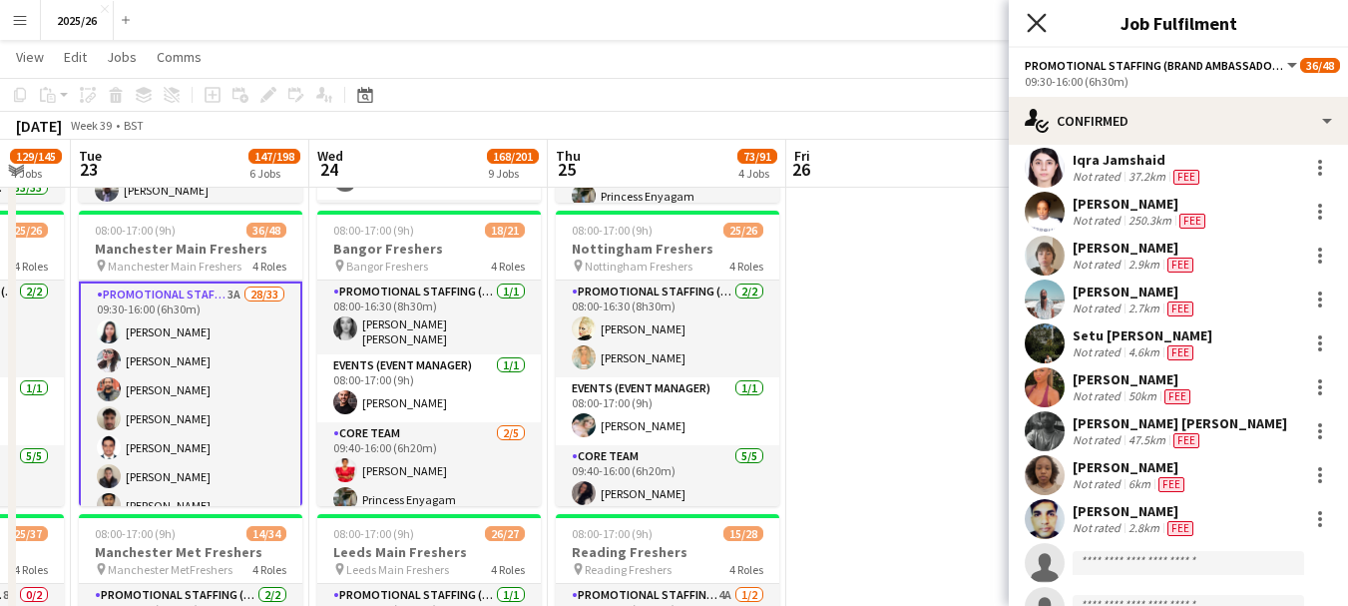
click at [1034, 24] on icon at bounding box center [1035, 22] width 19 height 19
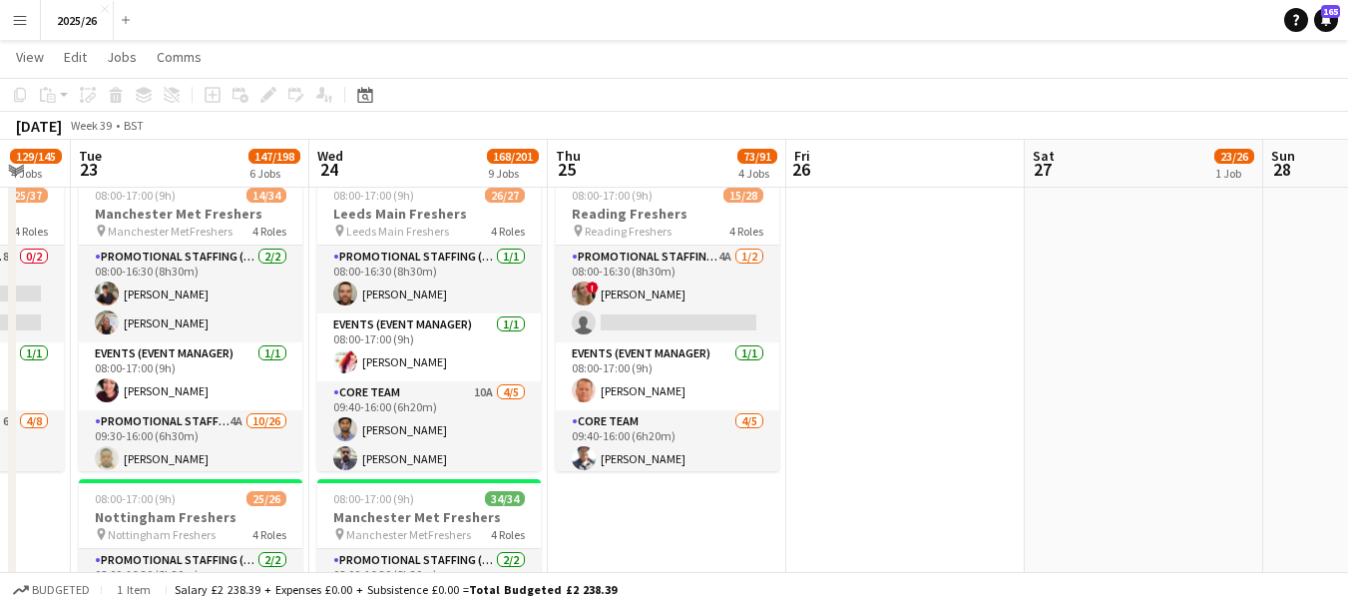
scroll to position [0, 635]
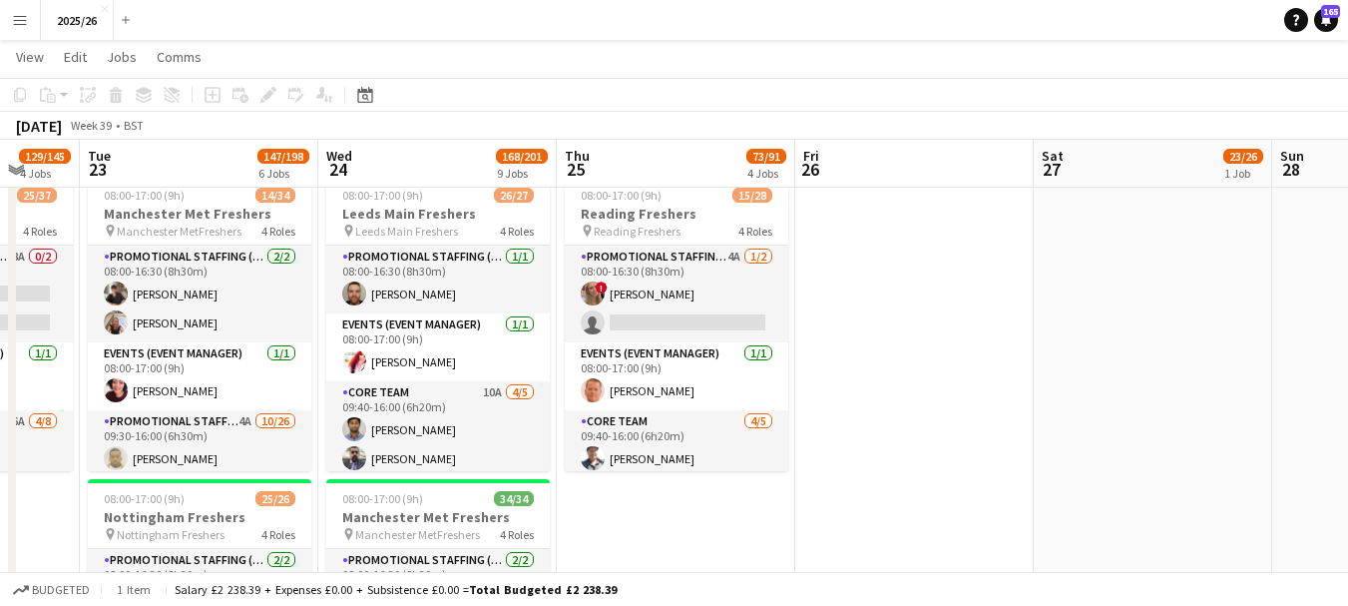
drag, startPoint x: 286, startPoint y: 294, endPoint x: 295, endPoint y: 279, distance: 17.4
click at [295, 279] on app-calendar-viewport "Sat 20 36/37 1 Job Sun 21 Mon 22 129/145 4 Jobs Tue 23 147/198 6 Jobs Wed 24 16…" at bounding box center [674, 586] width 1348 height 2948
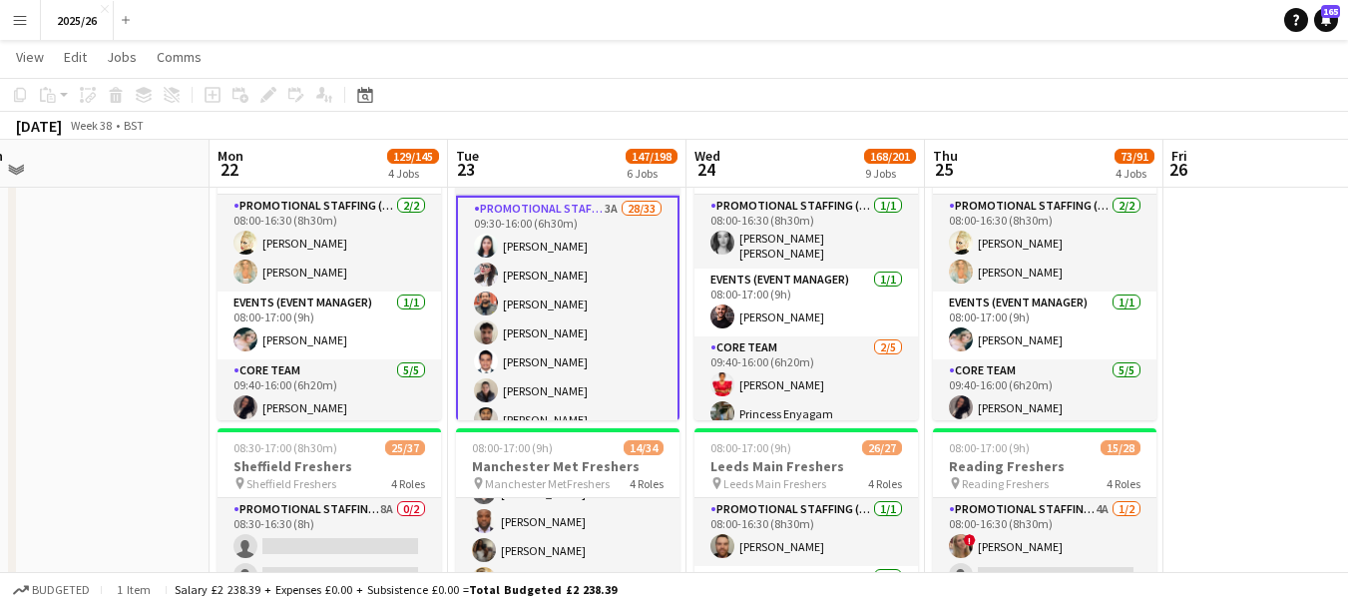
scroll to position [0, 505]
drag, startPoint x: 249, startPoint y: 246, endPoint x: 482, endPoint y: 264, distance: 233.1
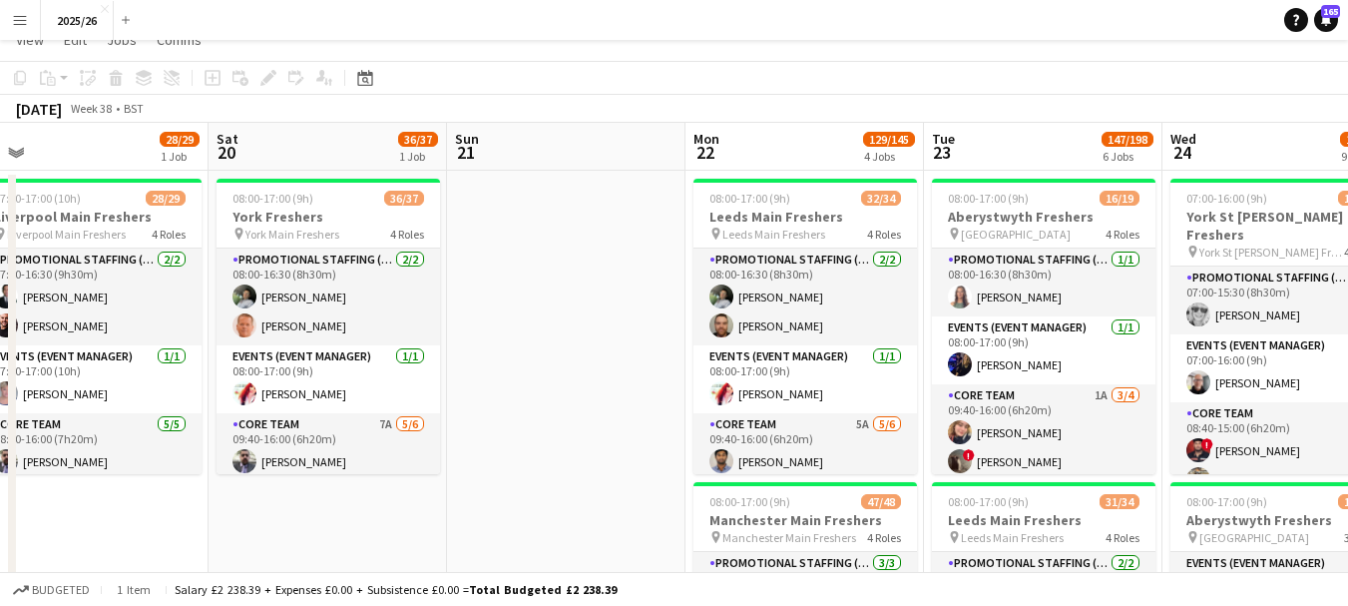
scroll to position [33, 0]
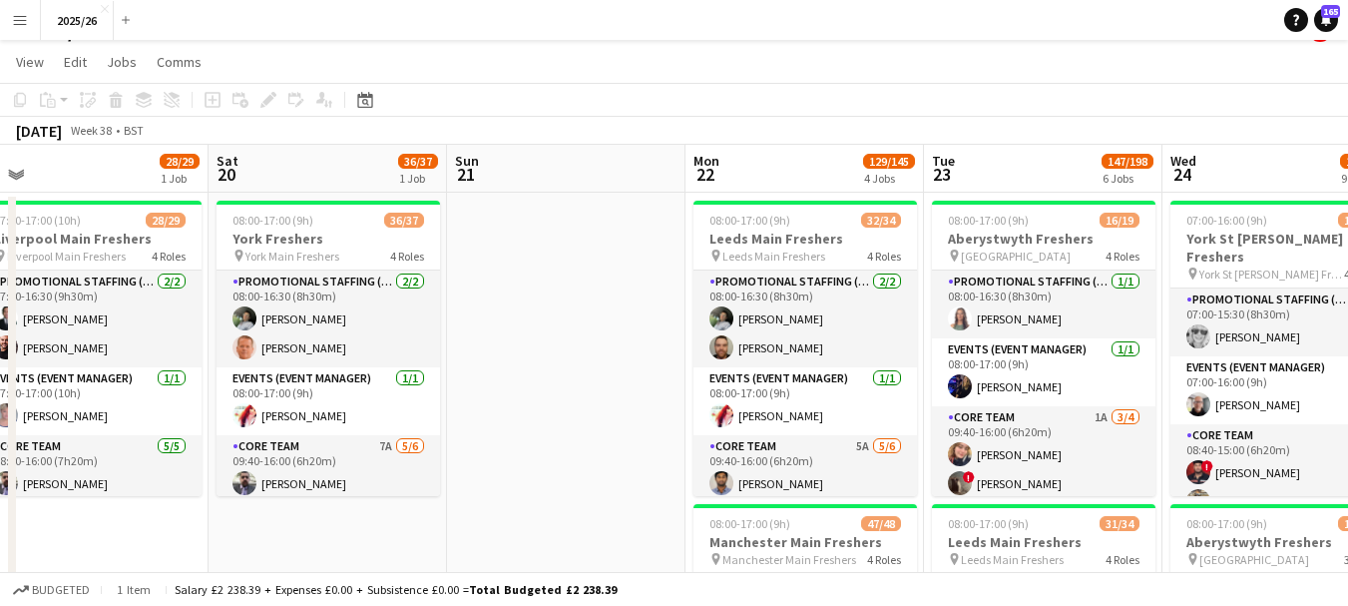
drag, startPoint x: 215, startPoint y: 434, endPoint x: 631, endPoint y: 439, distance: 416.0
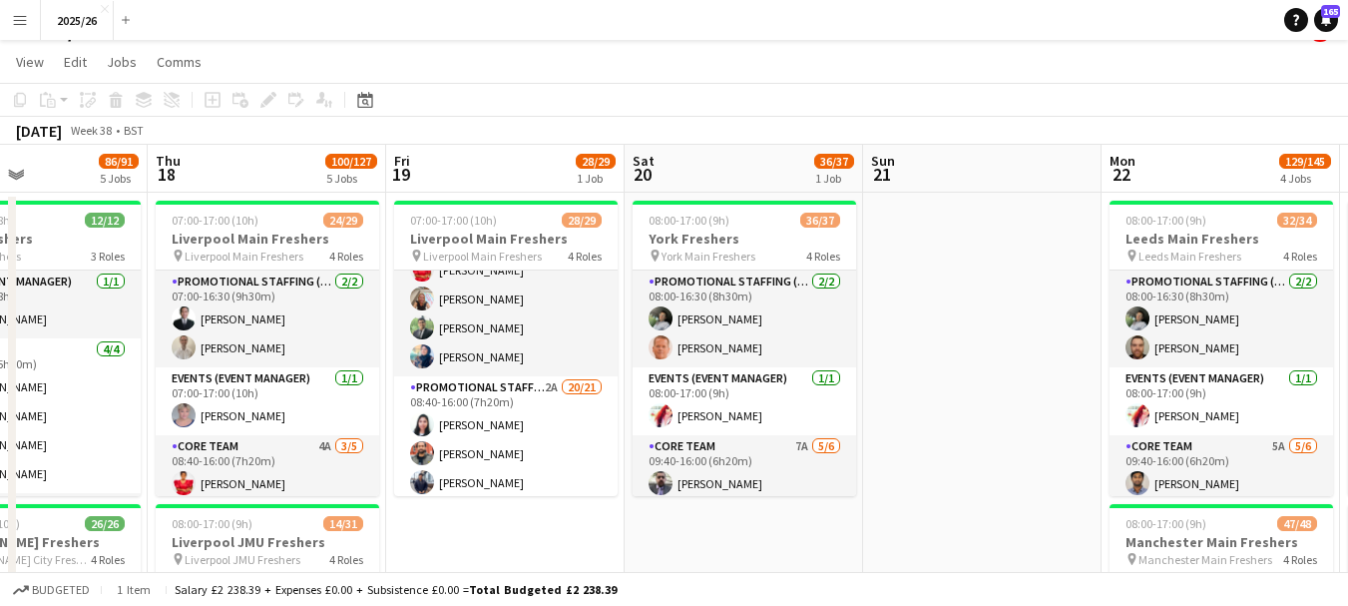
scroll to position [248, 0]
